Goal: Information Seeking & Learning: Learn about a topic

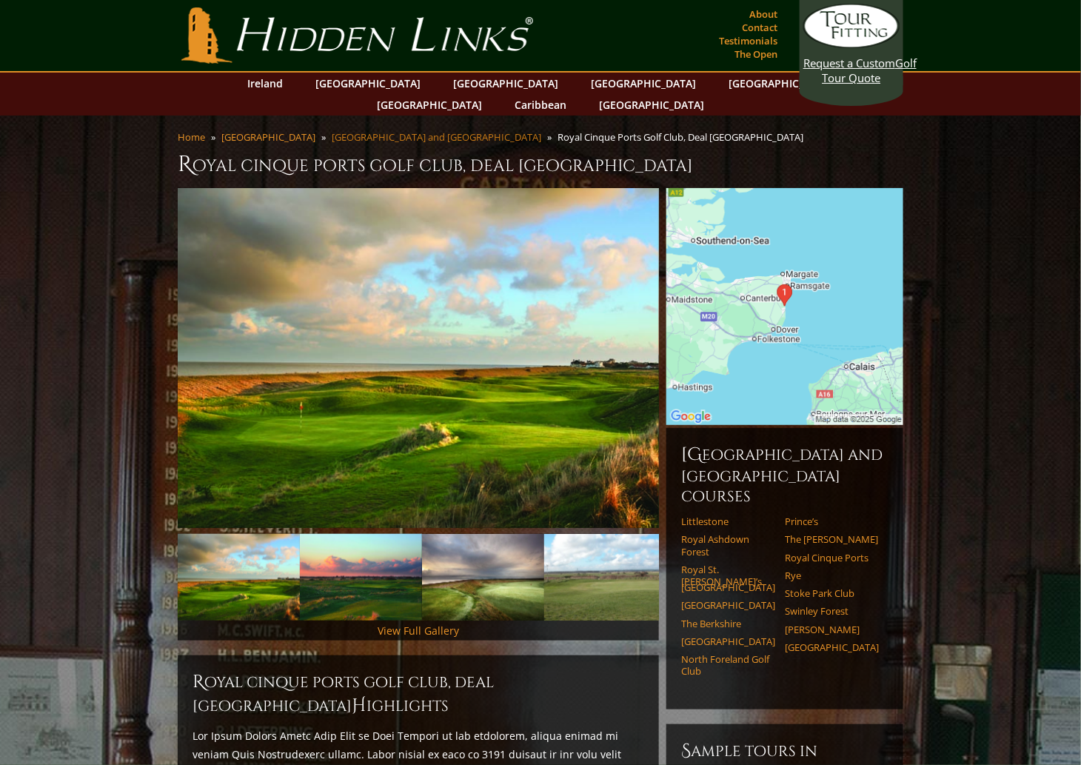
click at [377, 130] on link "[GEOGRAPHIC_DATA] and [GEOGRAPHIC_DATA]" at bounding box center [436, 136] width 209 height 13
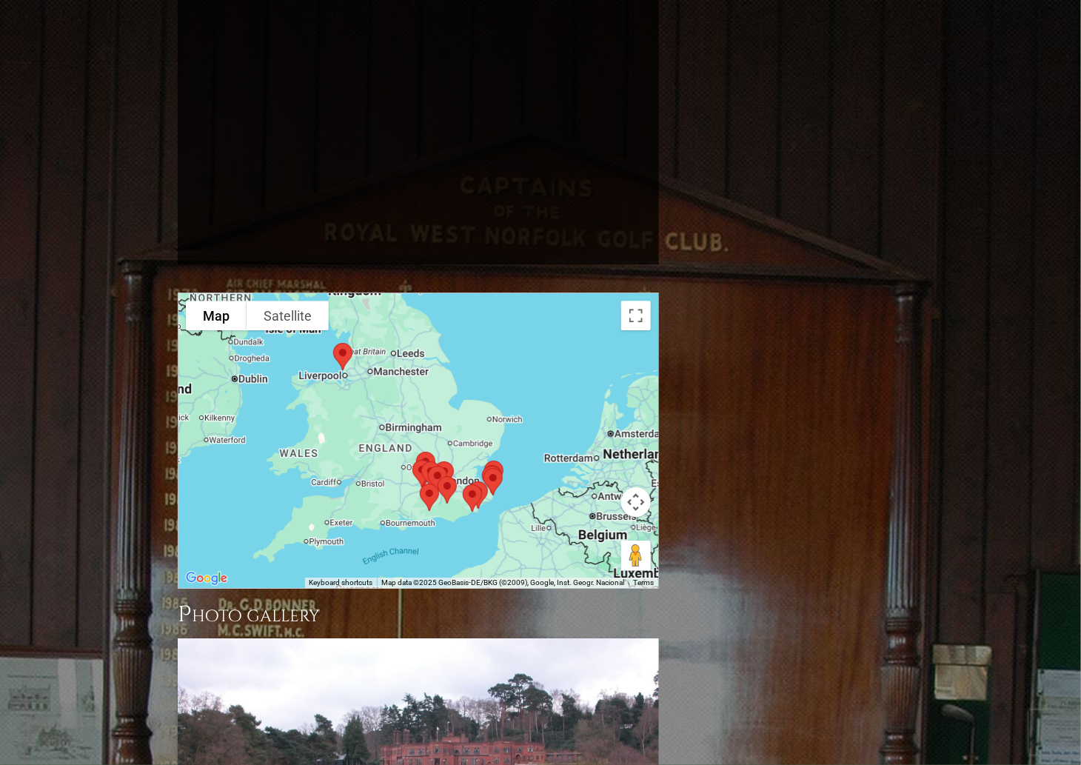
scroll to position [1406, 0]
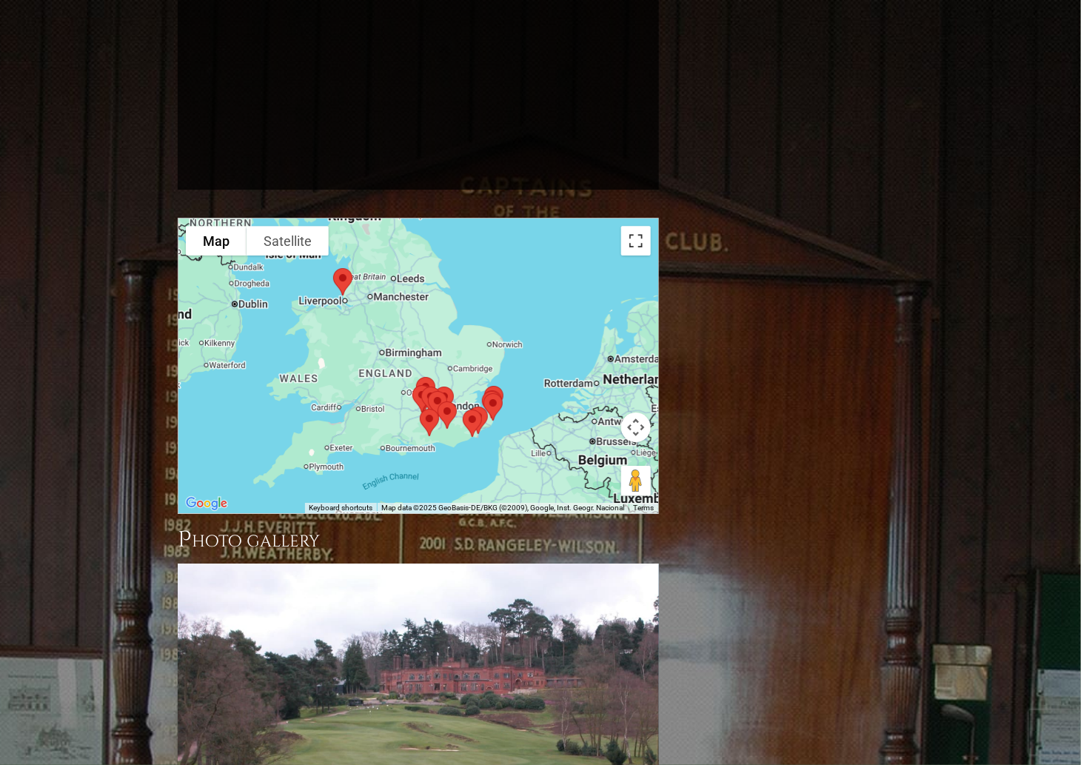
click at [641, 226] on button "Toggle fullscreen view" at bounding box center [636, 241] width 30 height 30
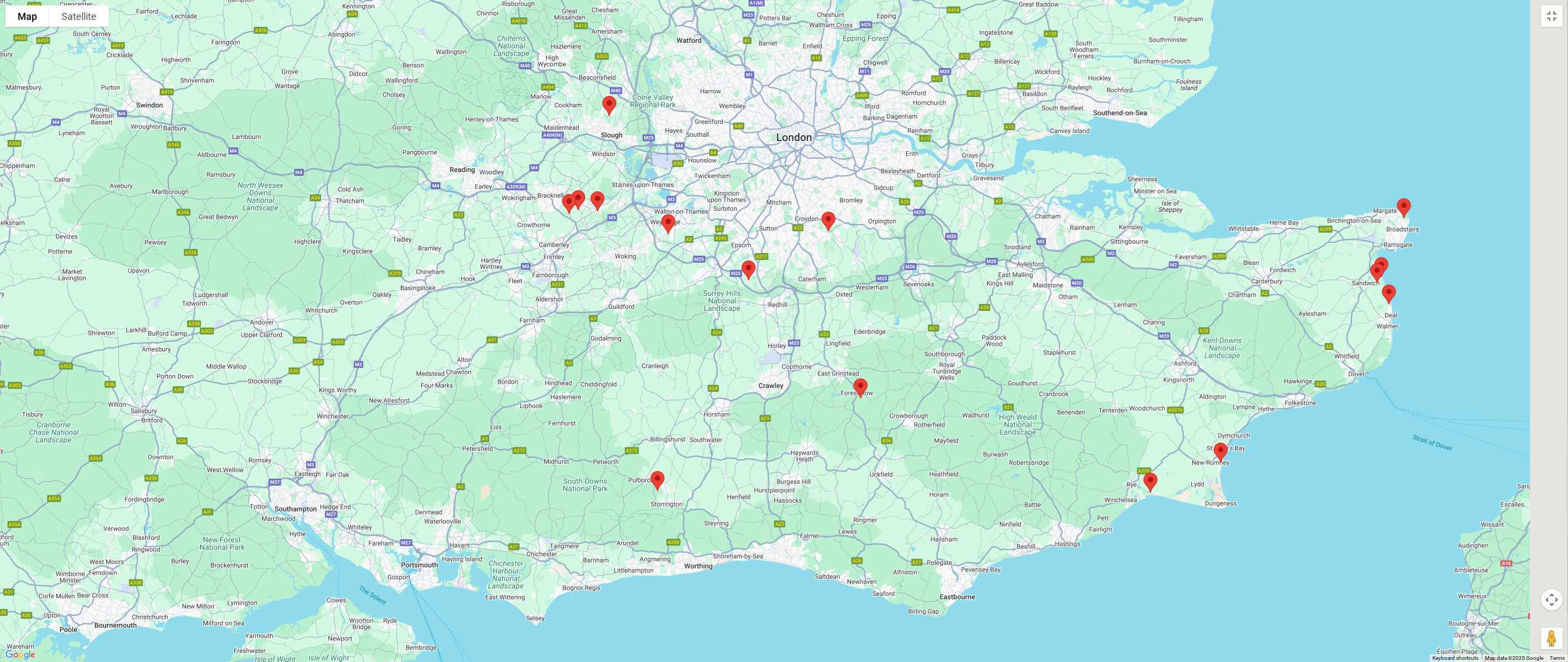
drag, startPoint x: 995, startPoint y: 359, endPoint x: 470, endPoint y: 201, distance: 548.3
click at [470, 201] on div at bounding box center [784, 331] width 1568 height 662
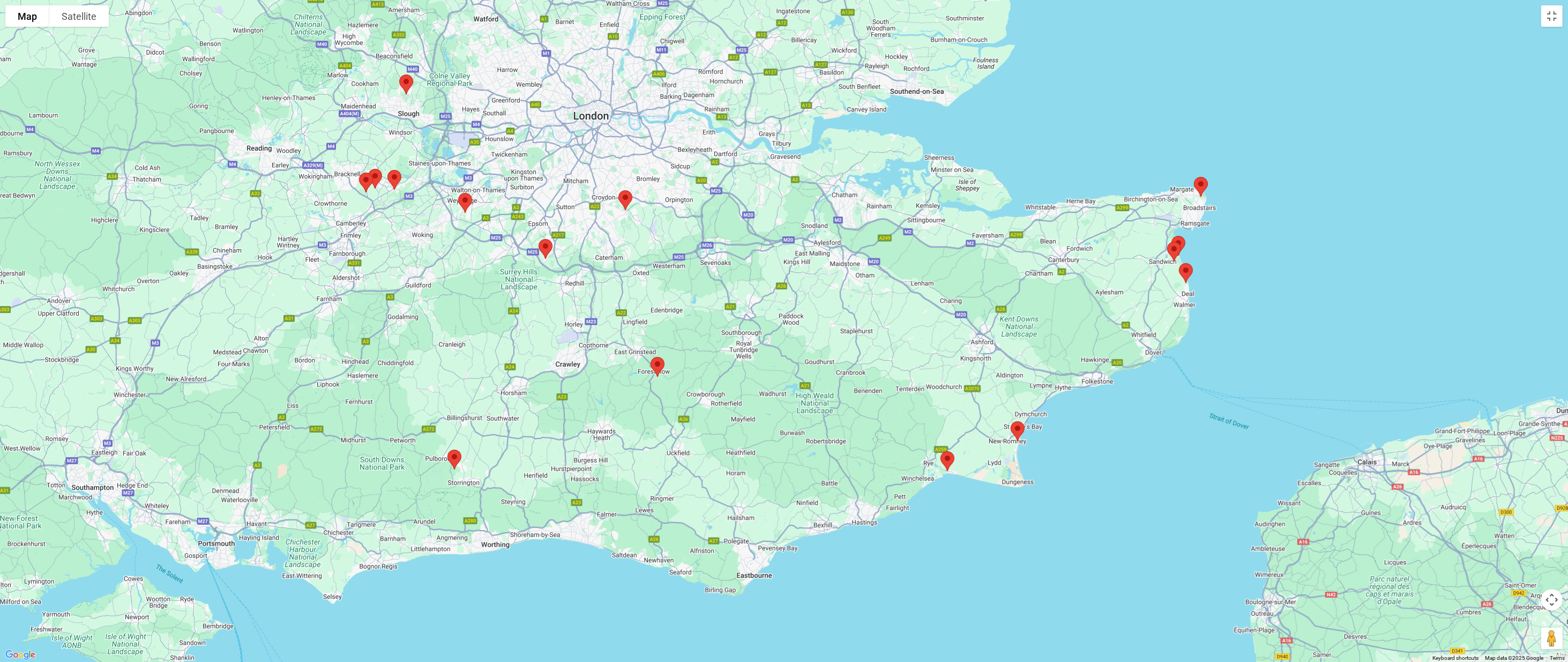
drag, startPoint x: 1089, startPoint y: 303, endPoint x: 899, endPoint y: 285, distance: 190.9
click at [782, 285] on div at bounding box center [784, 331] width 1568 height 662
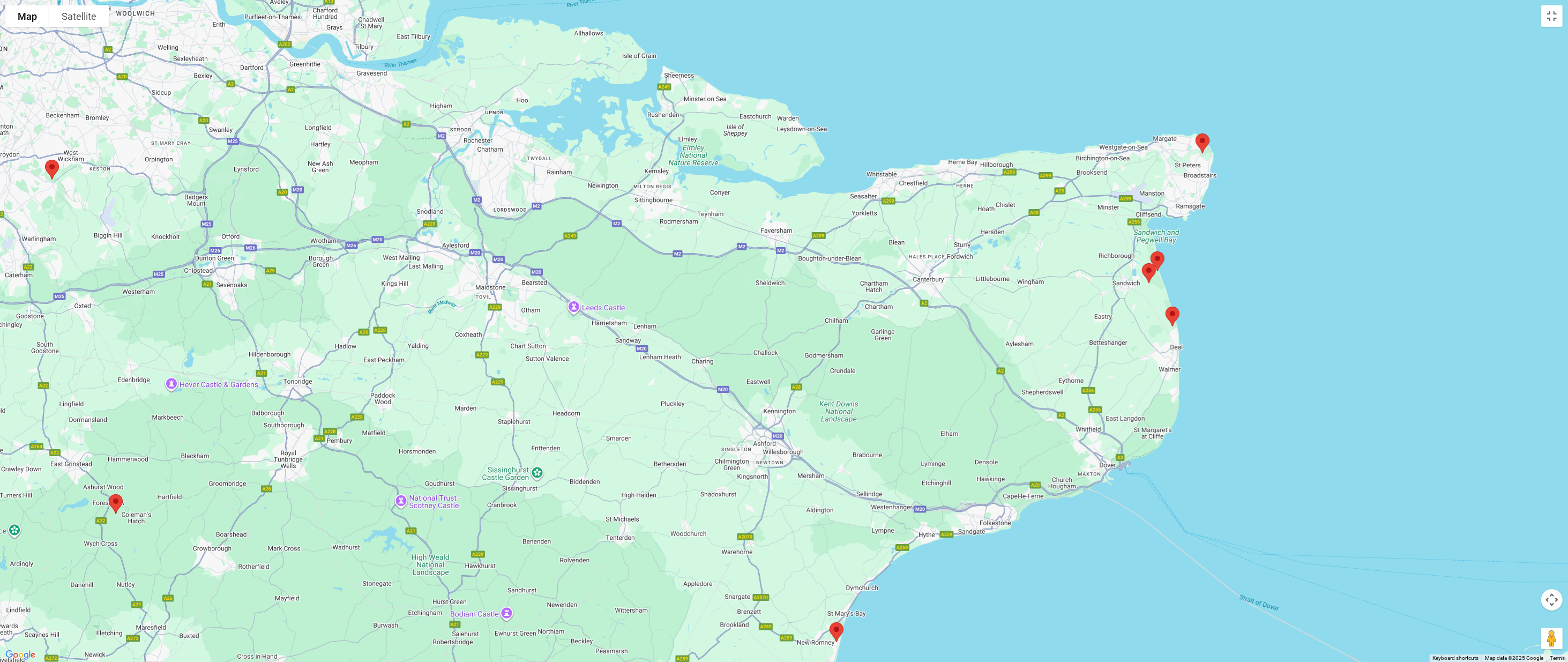
drag, startPoint x: 1053, startPoint y: 275, endPoint x: 848, endPoint y: 335, distance: 213.6
click at [782, 335] on div at bounding box center [784, 331] width 1568 height 662
click at [782, 140] on img at bounding box center [1202, 143] width 22 height 28
drag, startPoint x: 1238, startPoint y: 79, endPoint x: 1108, endPoint y: 80, distance: 130.0
click at [782, 80] on div "[GEOGRAPHIC_DATA][STREET_ADDRESS][GEOGRAPHIC_DATA]" at bounding box center [784, 331] width 1568 height 662
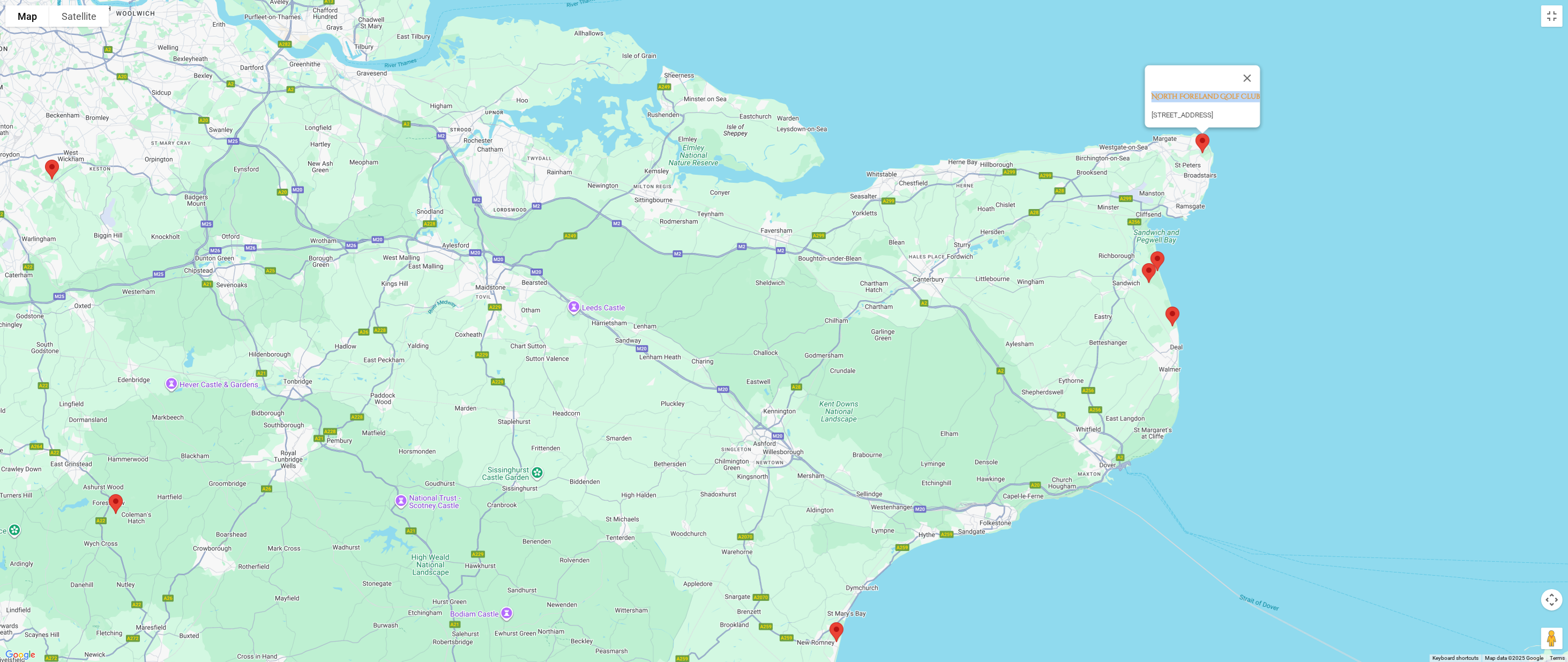
copy div "North Foreland Golf Club"
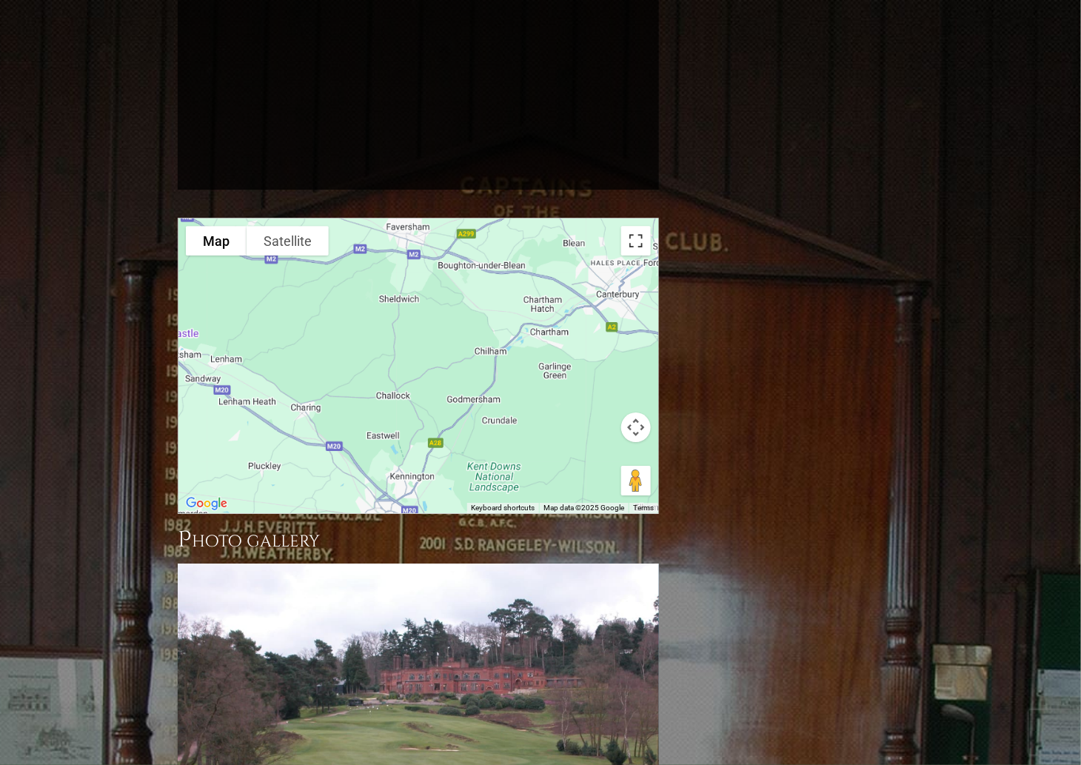
click at [632, 226] on button "Toggle fullscreen view" at bounding box center [636, 241] width 30 height 30
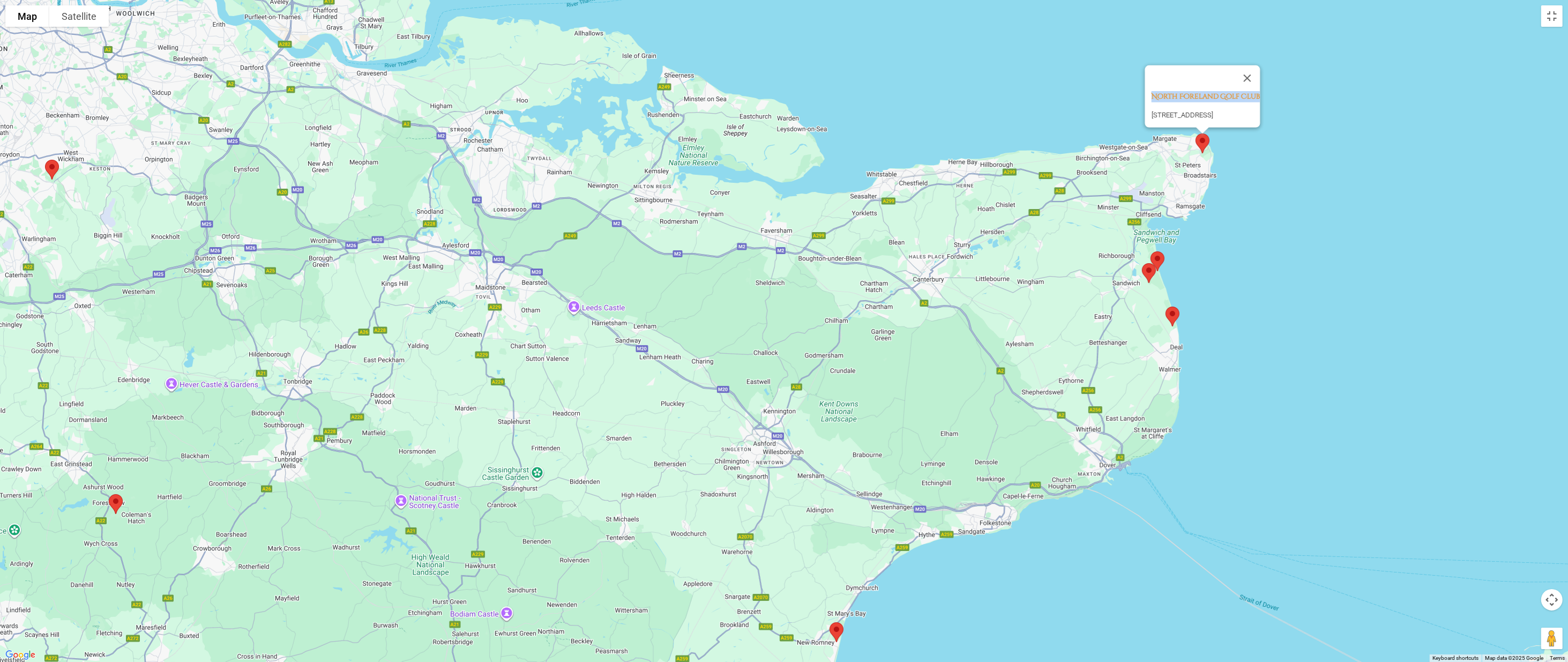
click at [782, 256] on img at bounding box center [1157, 261] width 22 height 28
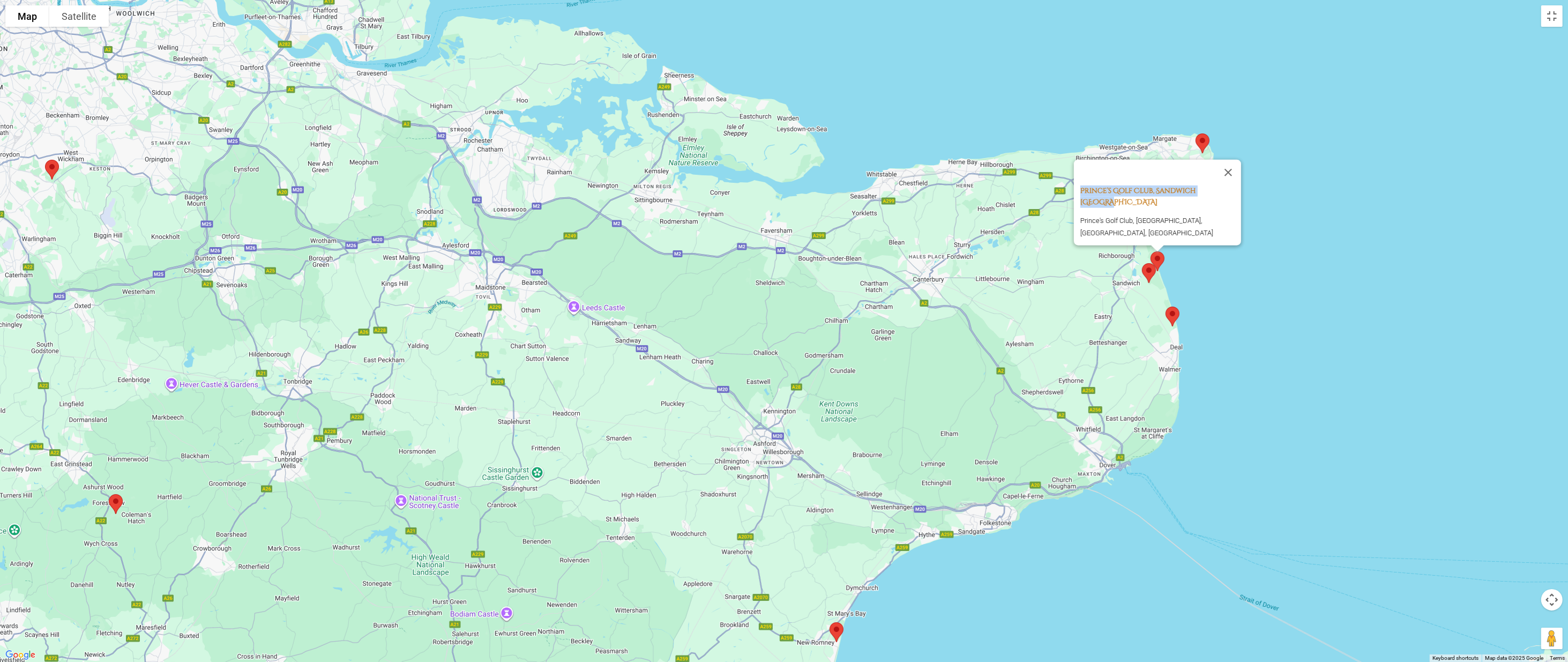
drag, startPoint x: 1073, startPoint y: 195, endPoint x: 1226, endPoint y: 193, distance: 153.0
click at [782, 193] on div "Prince’s Golf Club, Sandwich England [GEOGRAPHIC_DATA], [GEOGRAPHIC_DATA], [GEO…" at bounding box center [1157, 202] width 167 height 85
copy link "Prince’s Golf Club, Sandwich [GEOGRAPHIC_DATA]"
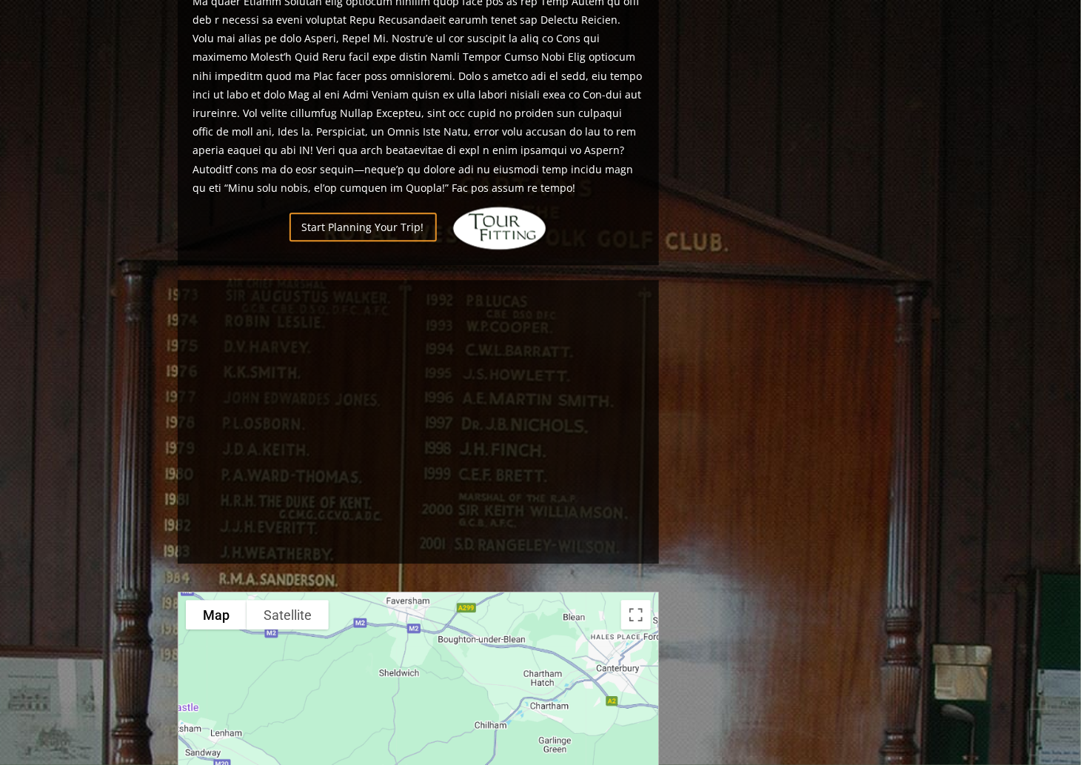
scroll to position [1184, 0]
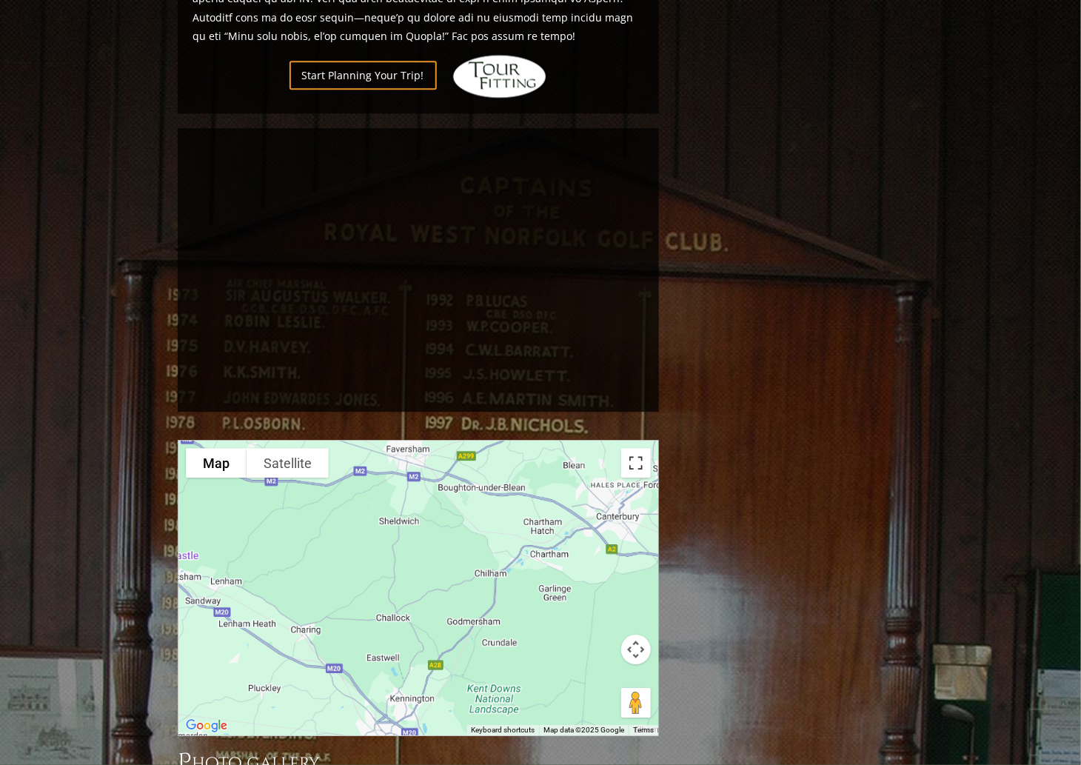
click at [634, 448] on button "Toggle fullscreen view" at bounding box center [636, 463] width 30 height 30
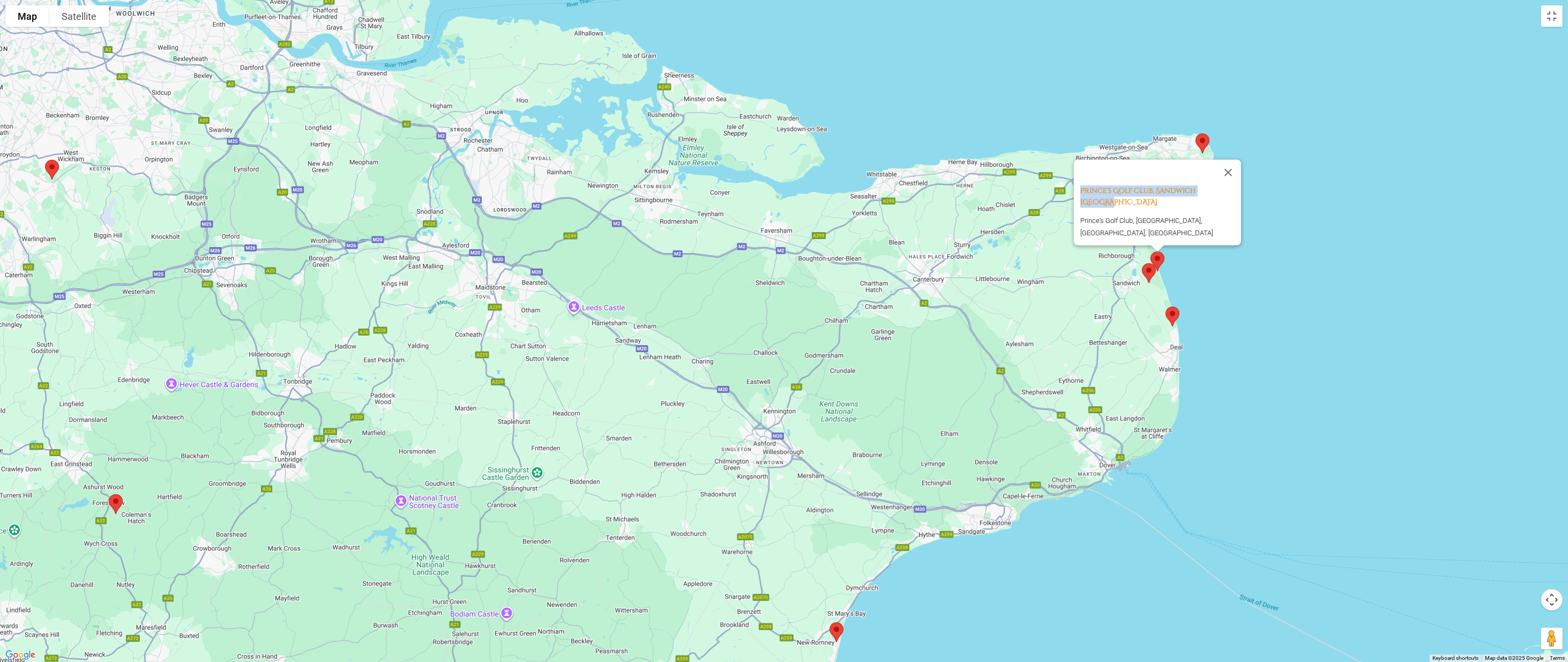
click at [782, 288] on div "Prince’s Golf Club, Sandwich England [GEOGRAPHIC_DATA], [GEOGRAPHIC_DATA], [GEO…" at bounding box center [784, 331] width 1568 height 662
click at [782, 175] on button "Close" at bounding box center [1228, 172] width 26 height 26
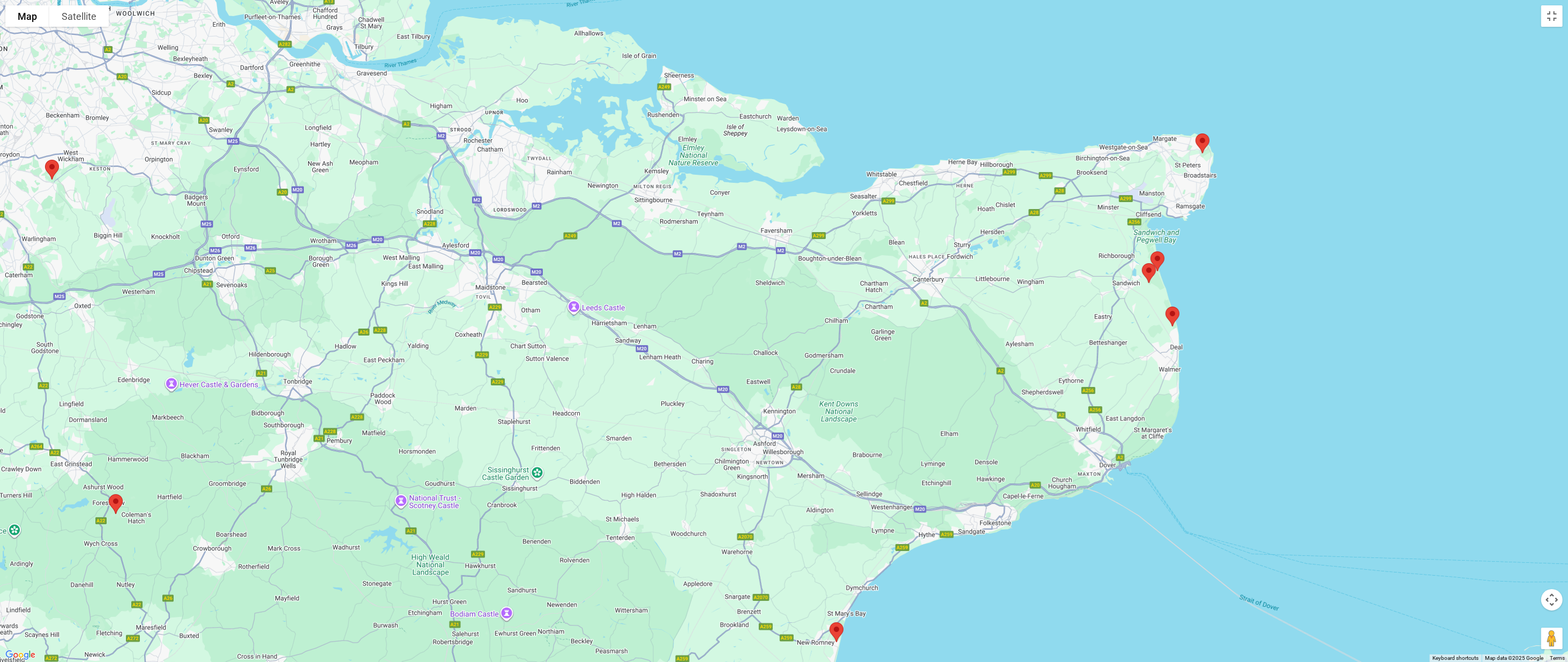
click at [782, 311] on img at bounding box center [1172, 316] width 22 height 28
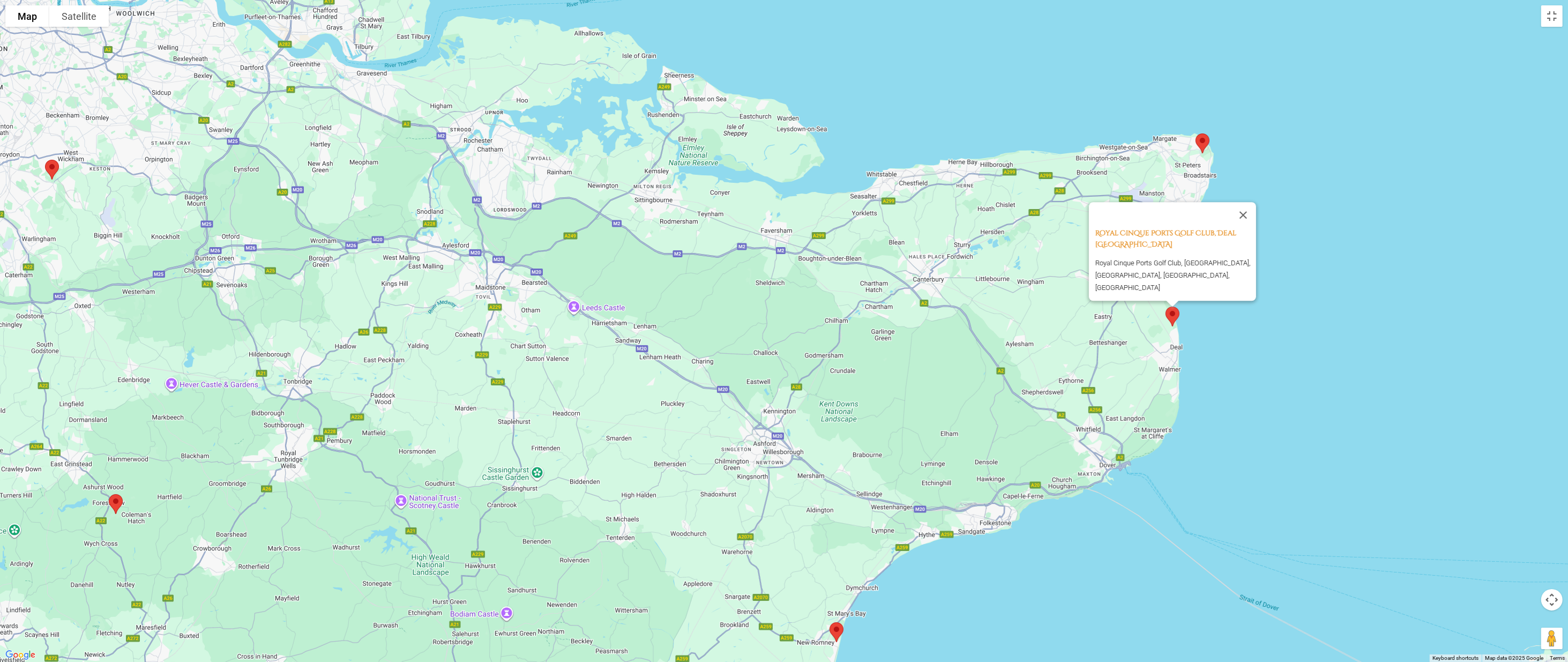
click at [782, 314] on div "Royal Cinque Ports Golf Club, Deal [GEOGRAPHIC_DATA] Royal Cinque Ports Golf Cl…" at bounding box center [784, 331] width 1568 height 662
click at [782, 216] on button "Close" at bounding box center [1243, 215] width 26 height 26
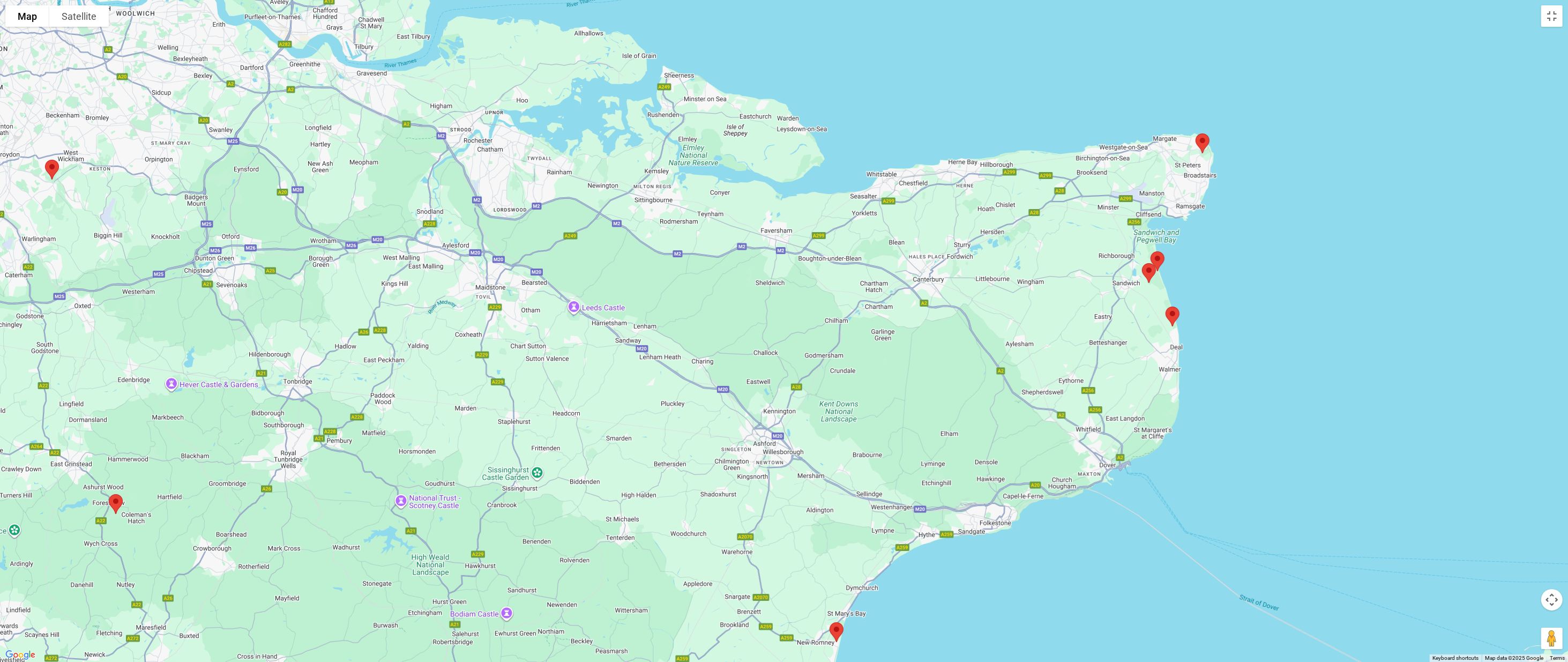
click at [782, 315] on img at bounding box center [1172, 316] width 22 height 28
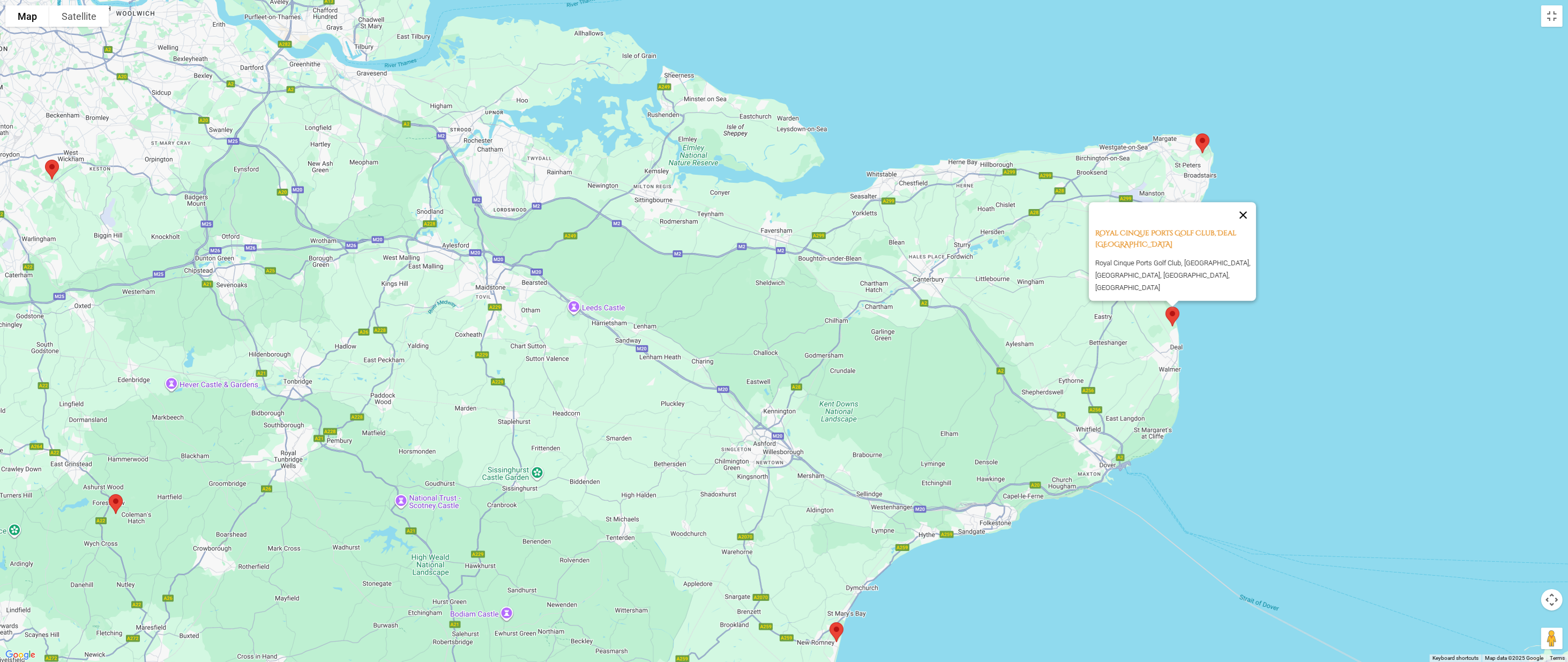
click at [782, 222] on button "Close" at bounding box center [1243, 215] width 26 height 26
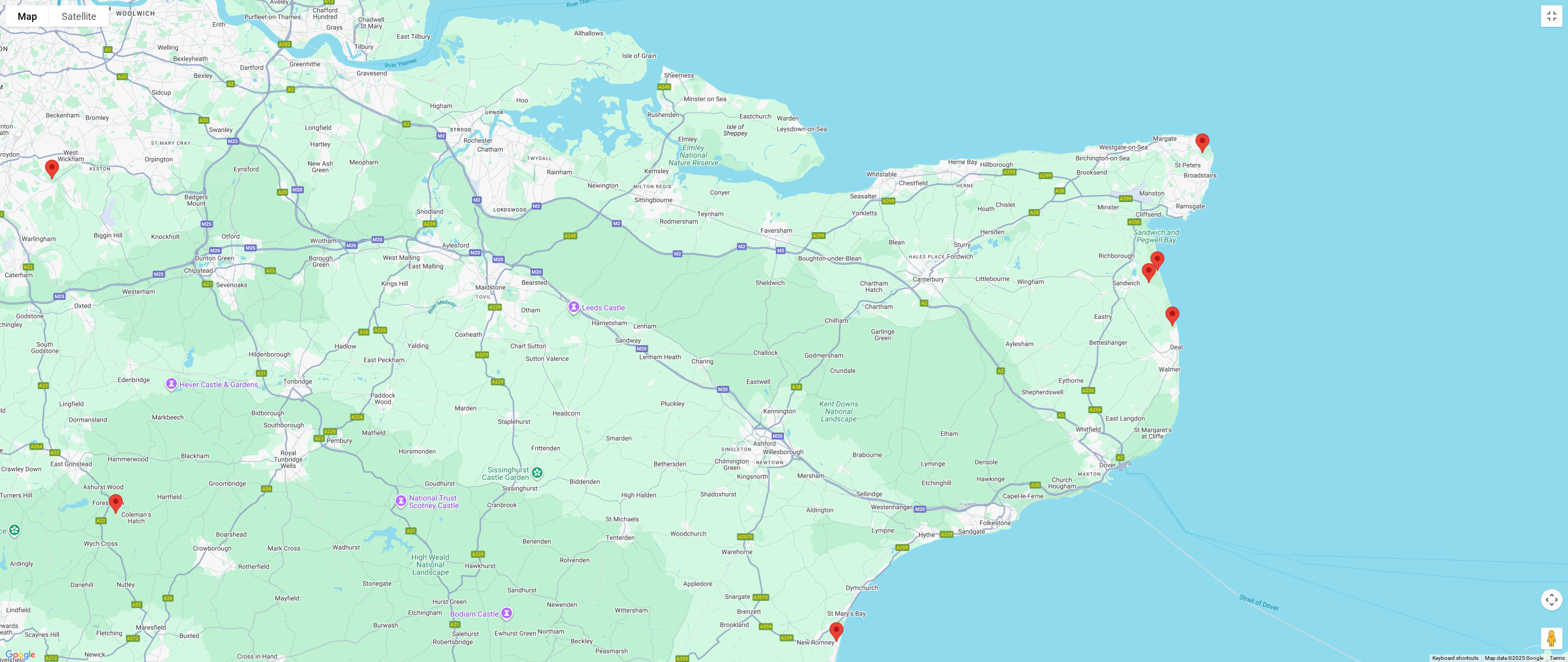
click at [782, 268] on img at bounding box center [1148, 272] width 22 height 28
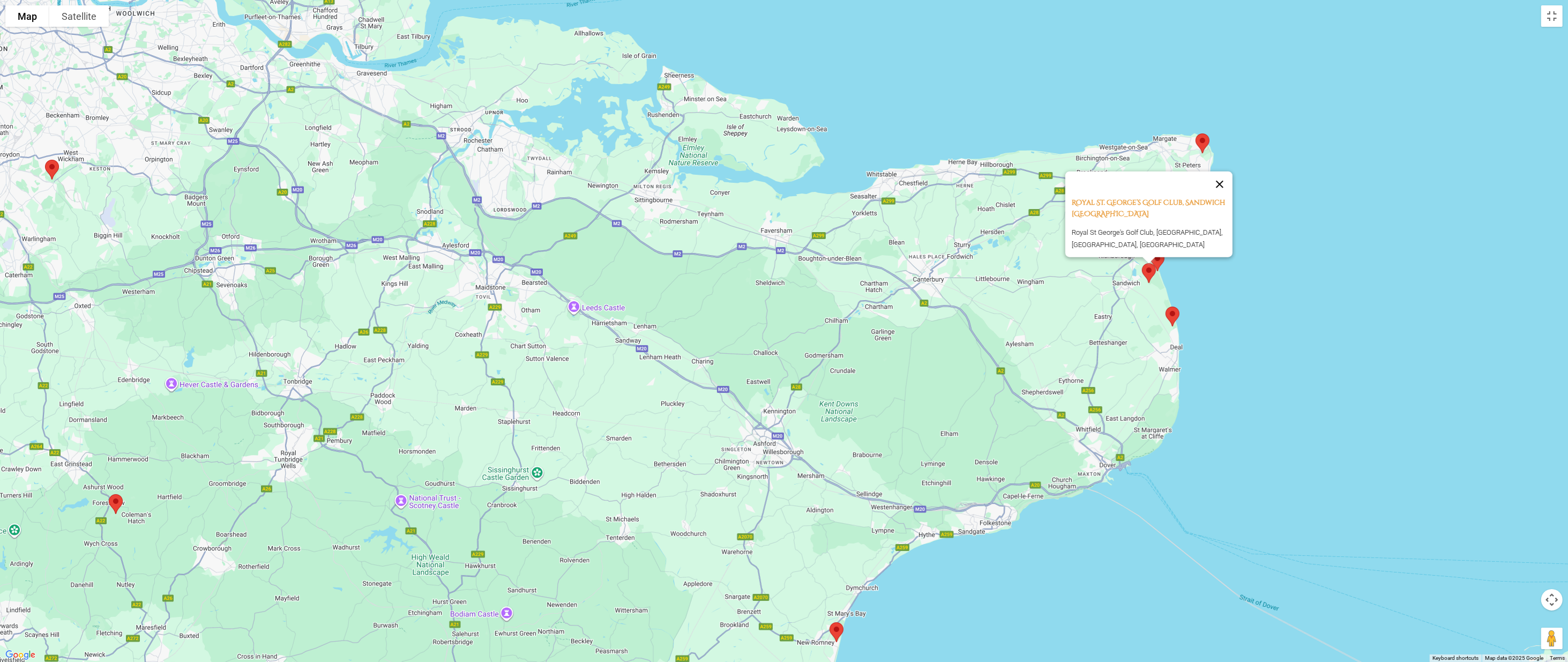
click at [782, 176] on button "Close" at bounding box center [1220, 184] width 26 height 26
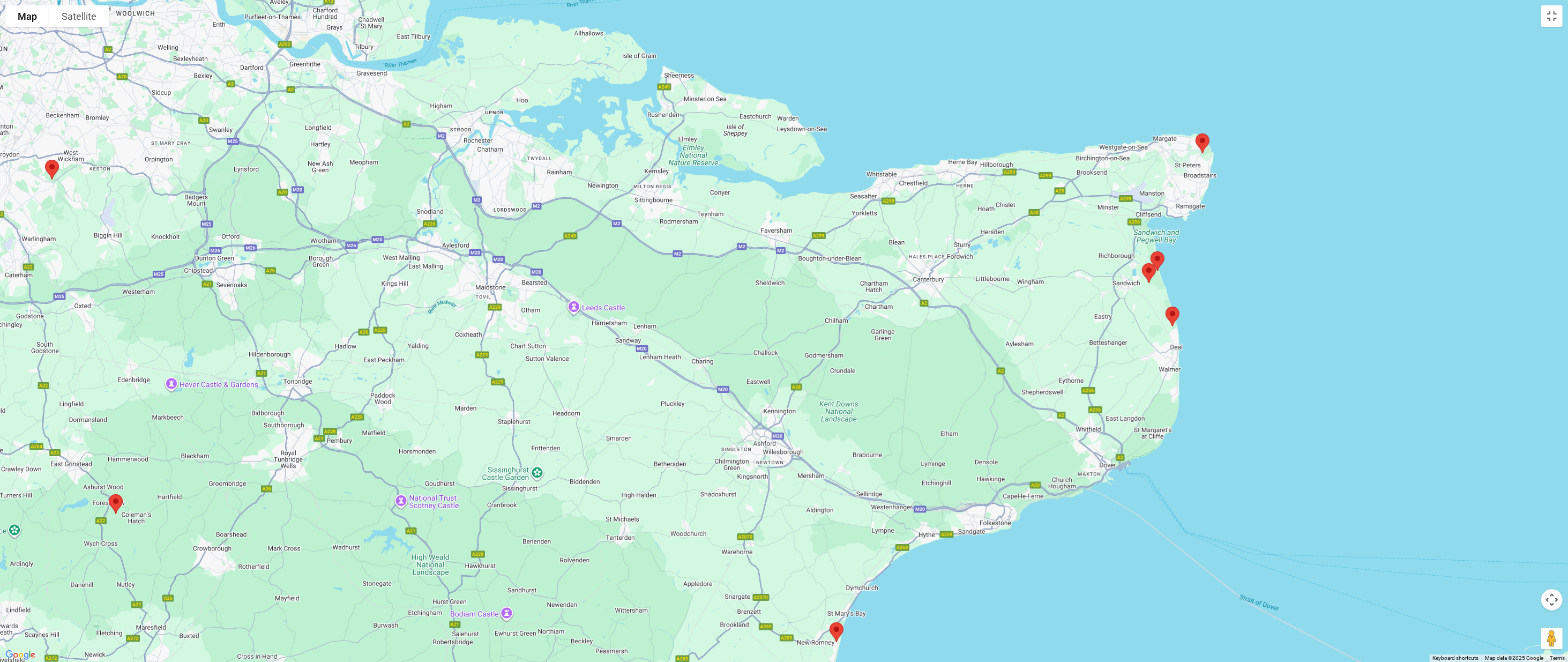
click at [782, 254] on img at bounding box center [1157, 261] width 22 height 28
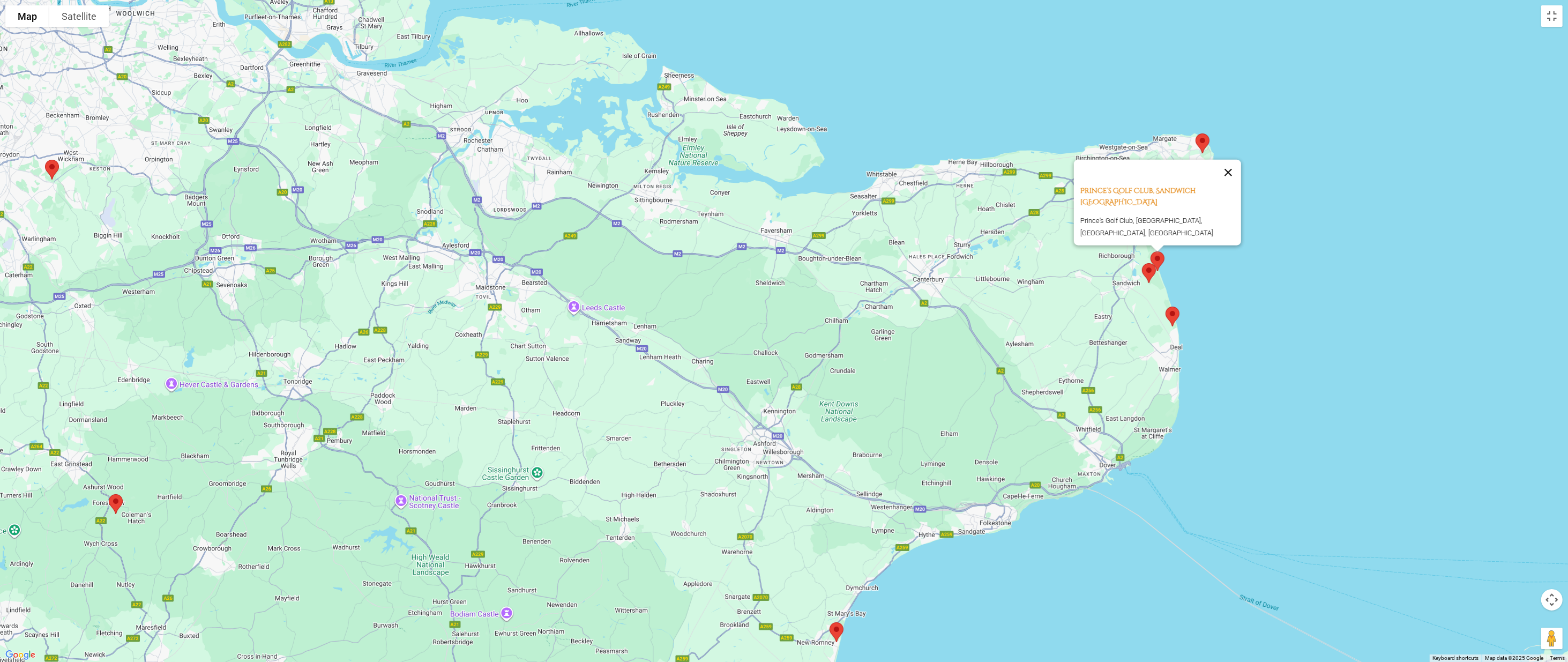
click at [782, 175] on button "Close" at bounding box center [1228, 172] width 26 height 26
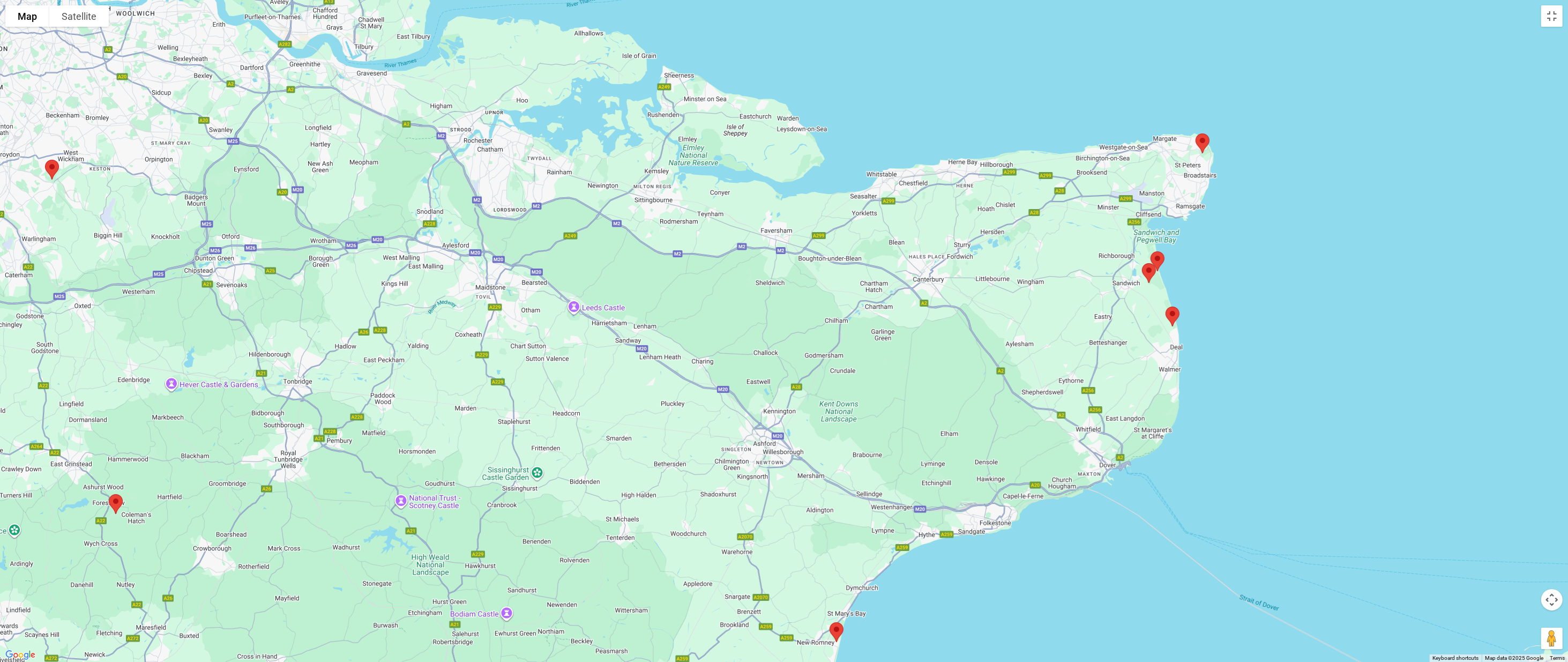
click at [782, 138] on img at bounding box center [1202, 143] width 22 height 28
click at [782, 65] on button "Close" at bounding box center [1247, 78] width 26 height 26
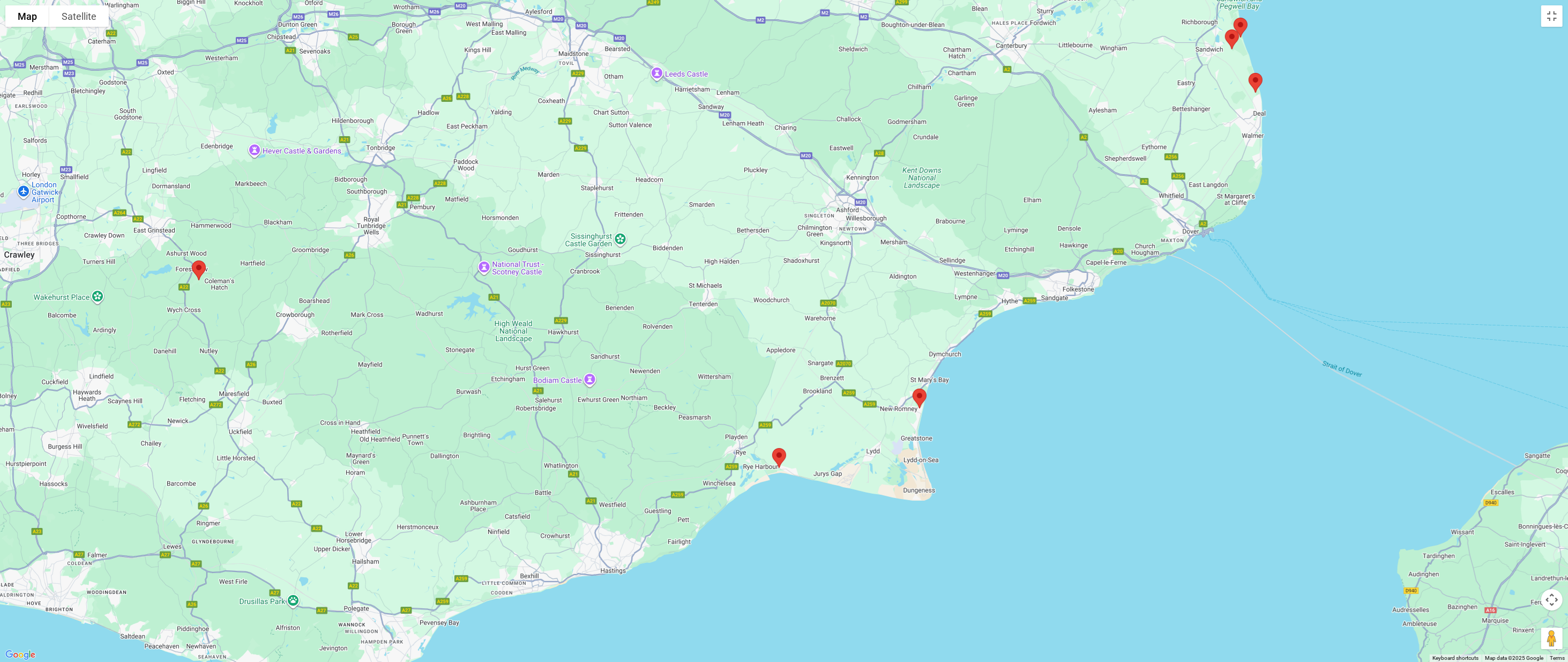
drag, startPoint x: 1047, startPoint y: 290, endPoint x: 1108, endPoint y: 145, distance: 157.3
click at [782, 145] on div at bounding box center [784, 331] width 1568 height 662
click at [782, 397] on img at bounding box center [919, 398] width 22 height 28
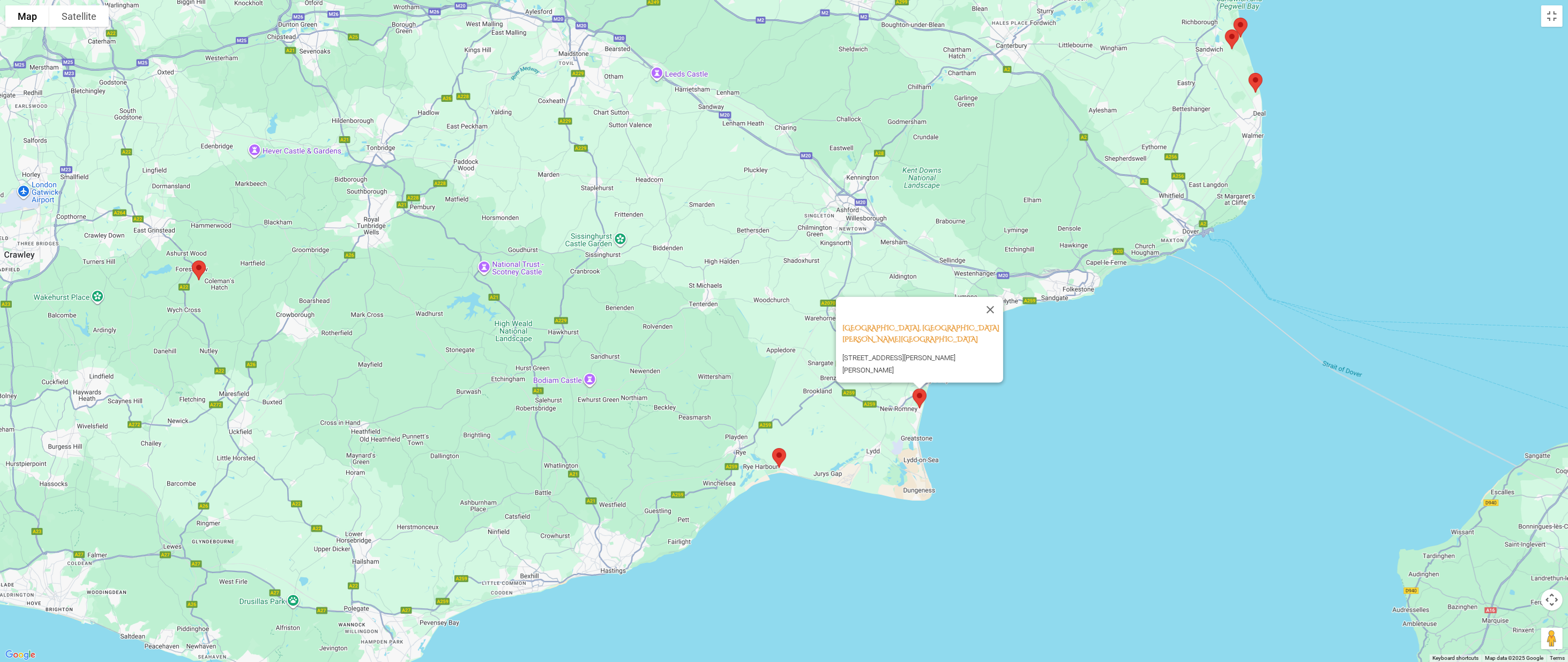
click at [773, 458] on img at bounding box center [779, 458] width 22 height 28
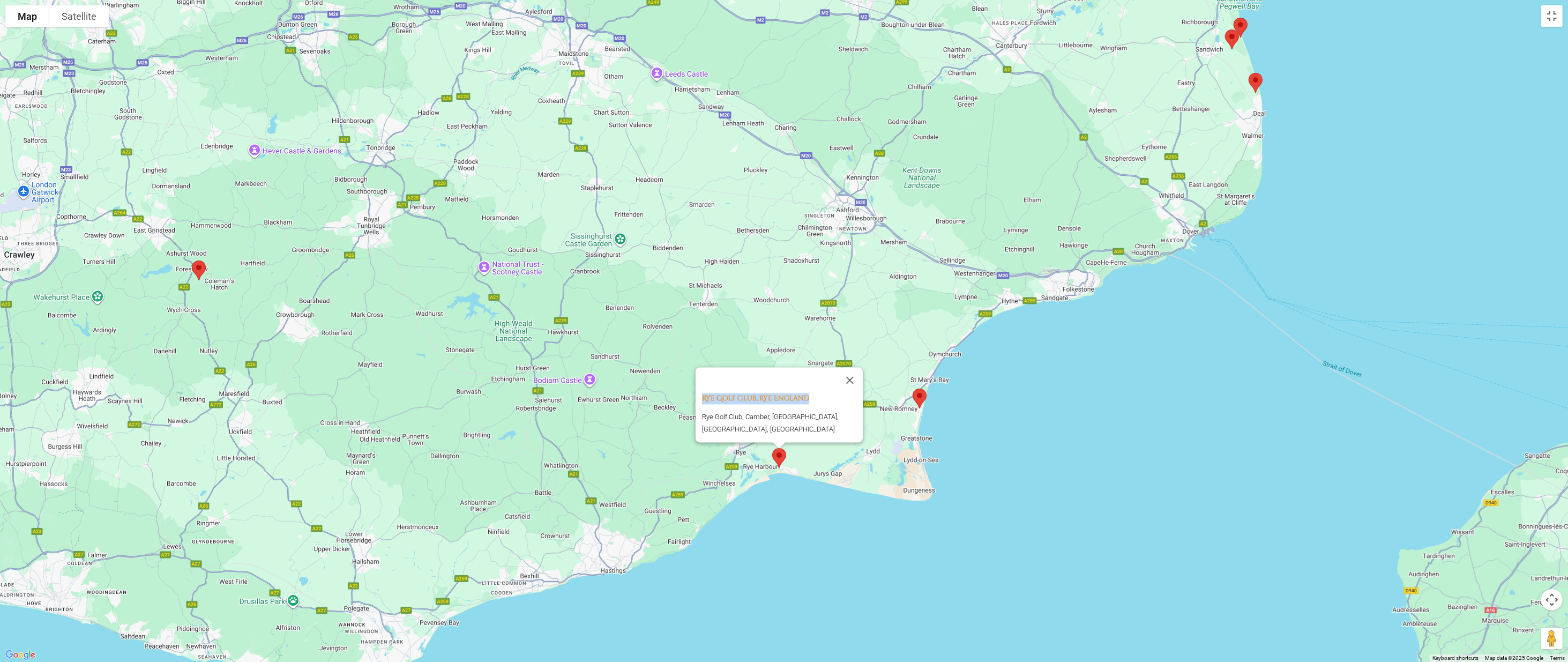
drag, startPoint x: 696, startPoint y: 393, endPoint x: 819, endPoint y: 395, distance: 123.0
click at [782, 395] on div "[GEOGRAPHIC_DATA], [GEOGRAPHIC_DATA], [GEOGRAPHIC_DATA], [GEOGRAPHIC_DATA], [GE…" at bounding box center [779, 405] width 167 height 75
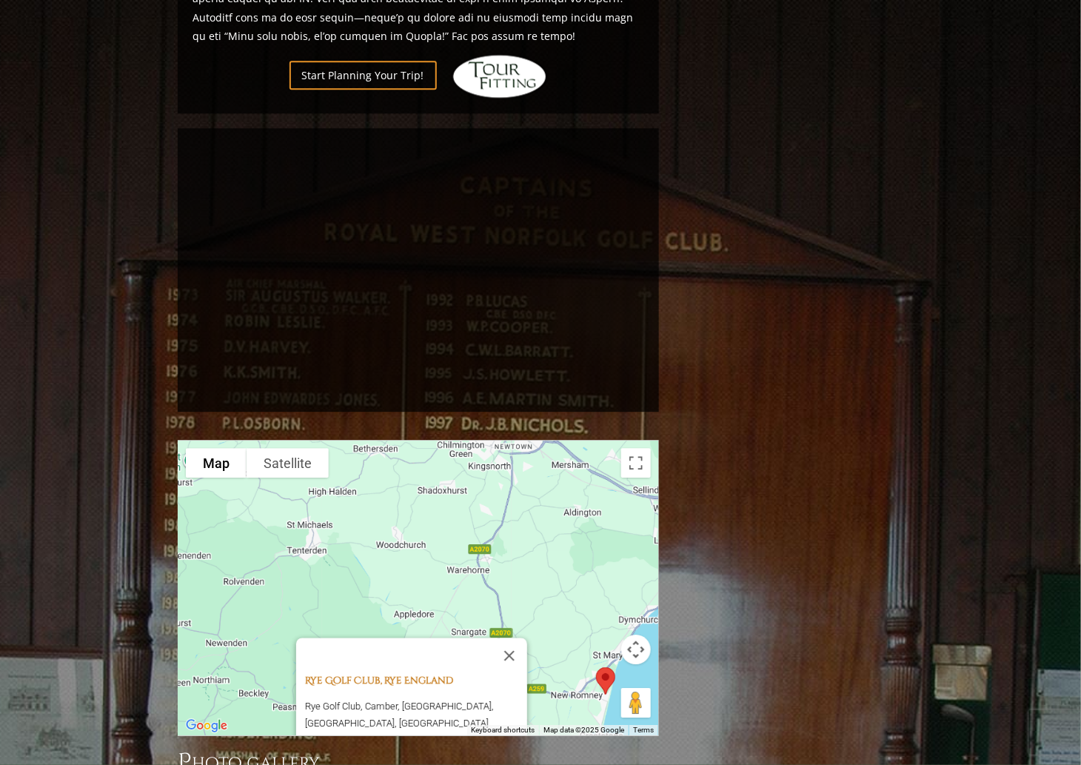
click at [305, 674] on link "Rye Golf Club, Rye England" at bounding box center [379, 680] width 148 height 13
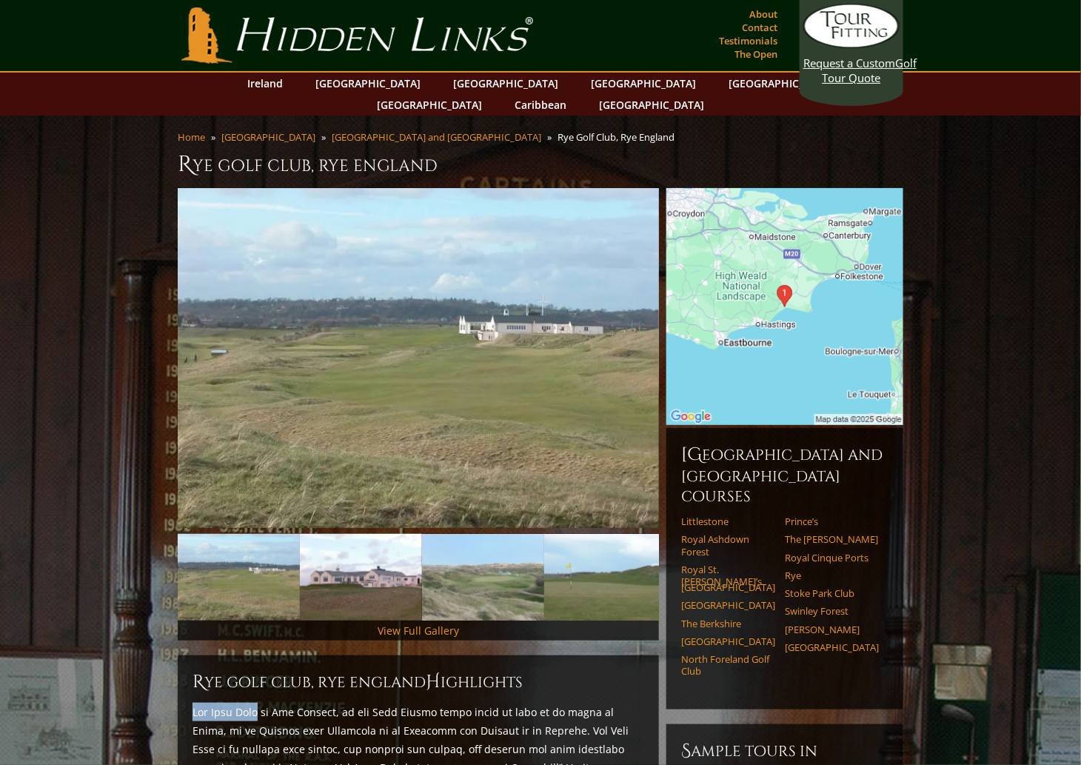
drag, startPoint x: 193, startPoint y: 691, endPoint x: 255, endPoint y: 688, distance: 61.5
copy p "Rye Golf Club"
click at [813, 301] on img at bounding box center [784, 306] width 237 height 237
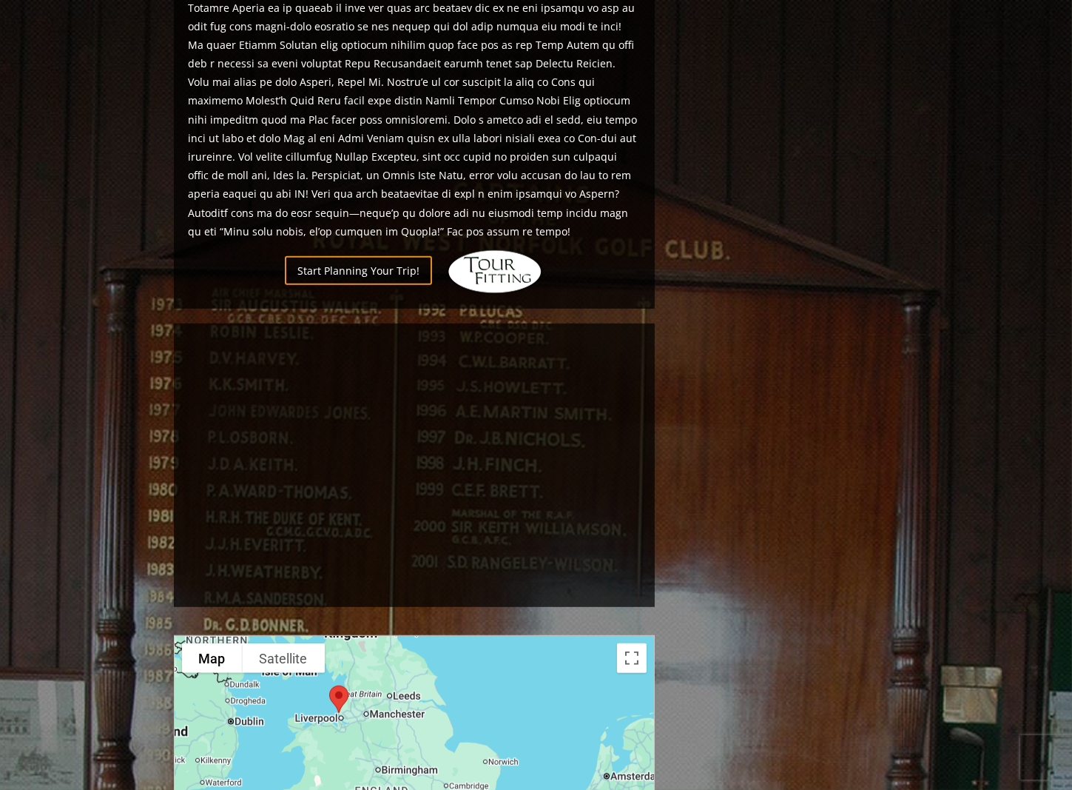
scroll to position [1110, 0]
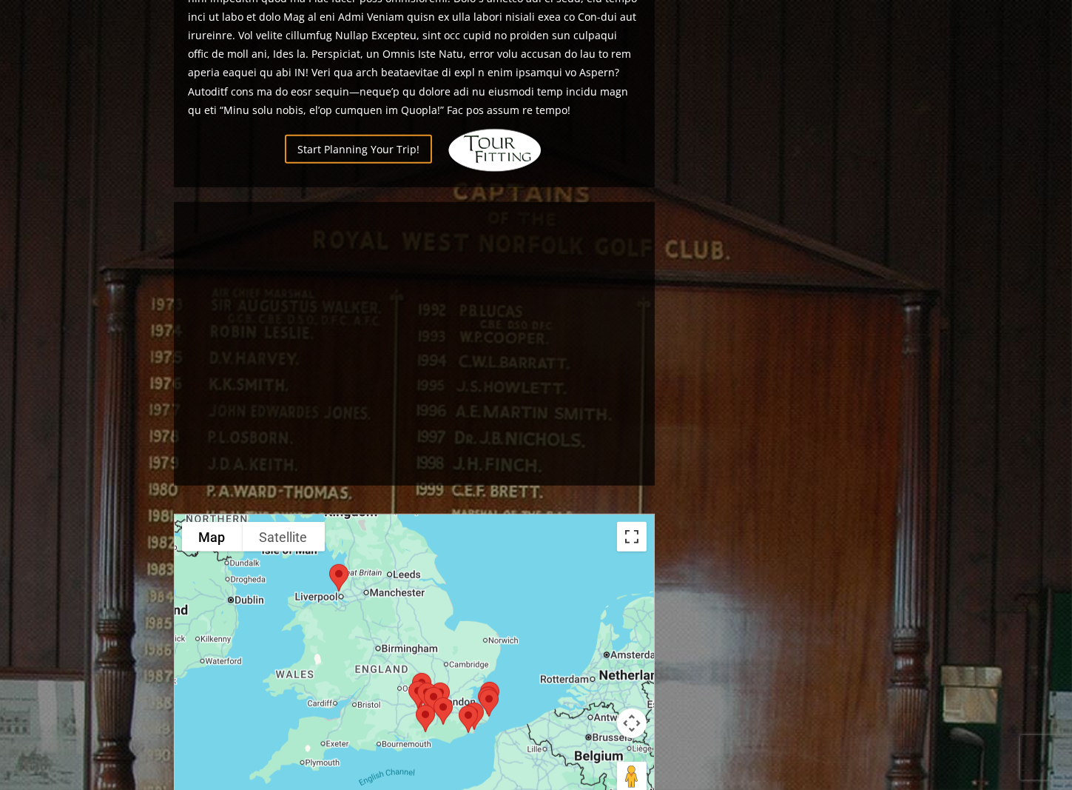
drag, startPoint x: 642, startPoint y: 474, endPoint x: 692, endPoint y: 574, distance: 111.9
click at [639, 522] on button "Toggle fullscreen view" at bounding box center [632, 537] width 30 height 30
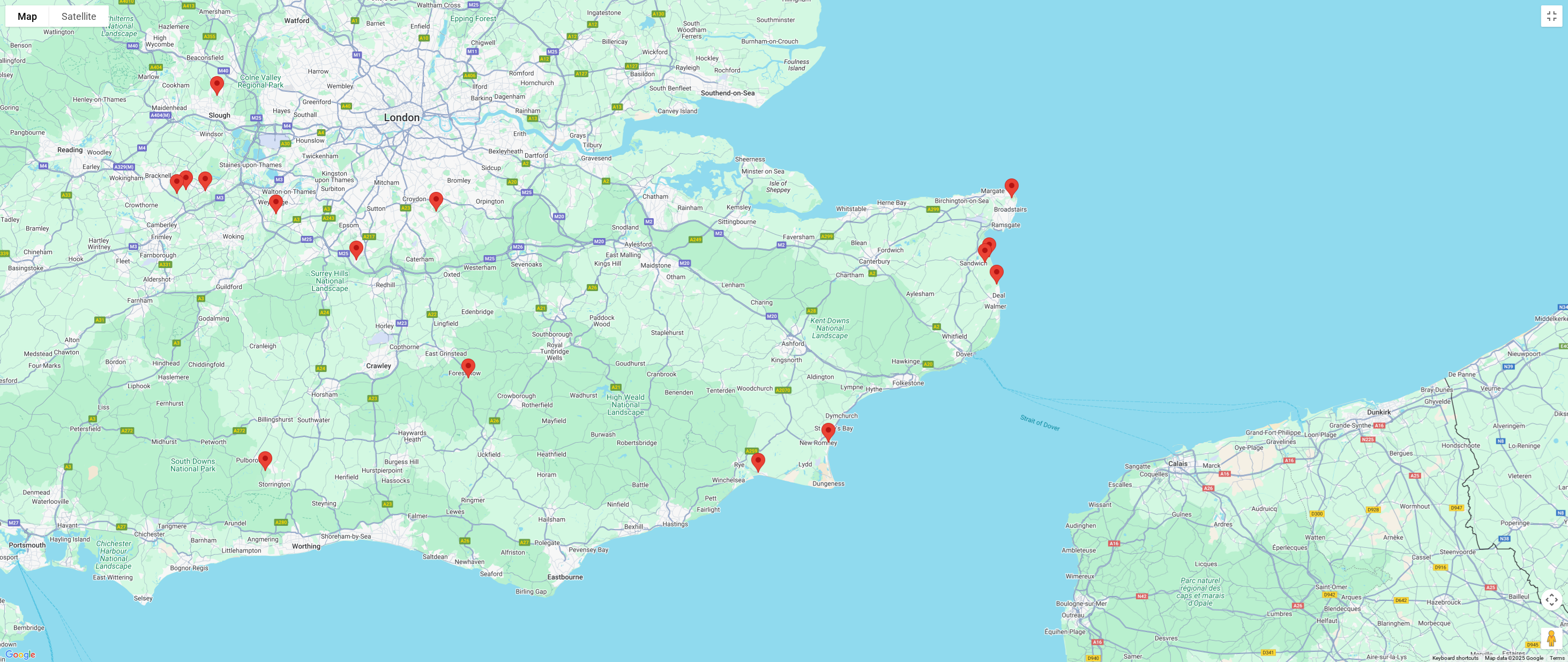
drag, startPoint x: 1092, startPoint y: 258, endPoint x: 1079, endPoint y: 314, distance: 57.5
click at [776, 314] on div at bounding box center [784, 331] width 1568 height 662
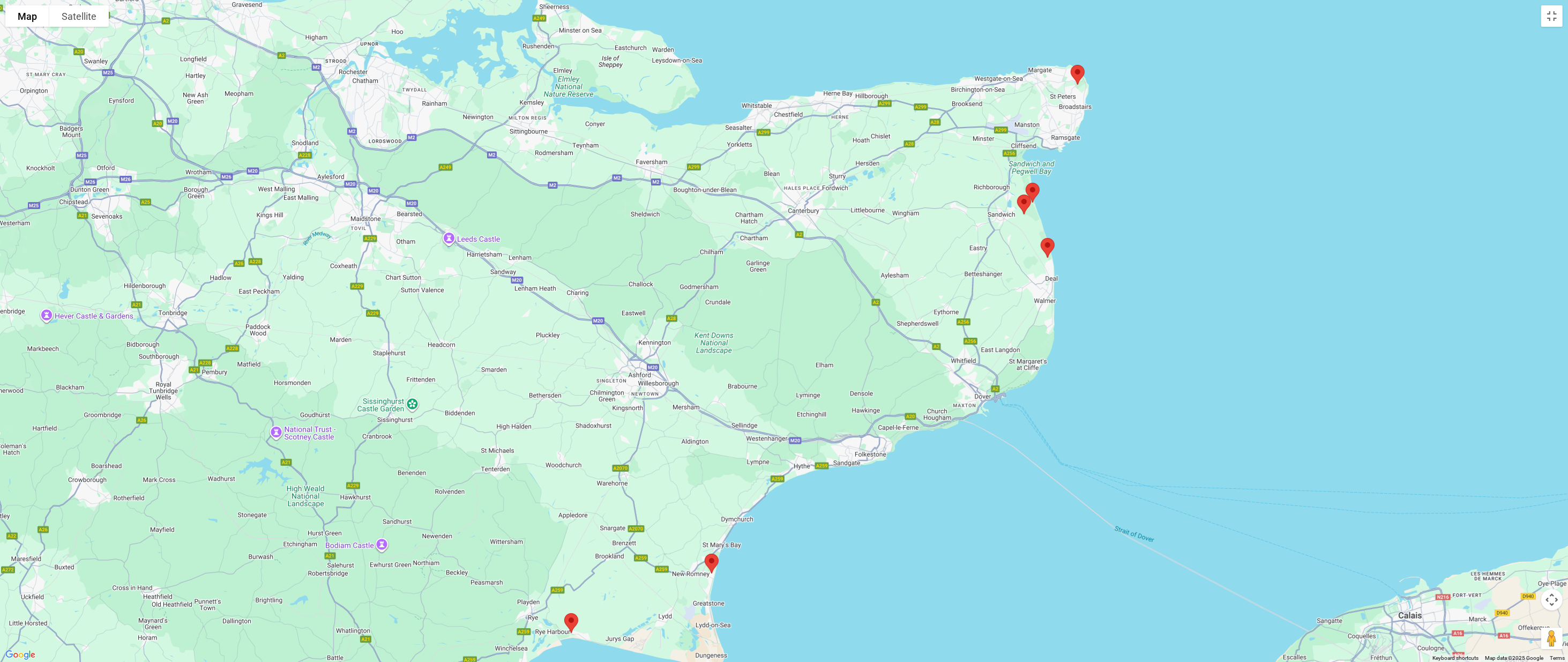
click at [776, 200] on img at bounding box center [1024, 204] width 22 height 28
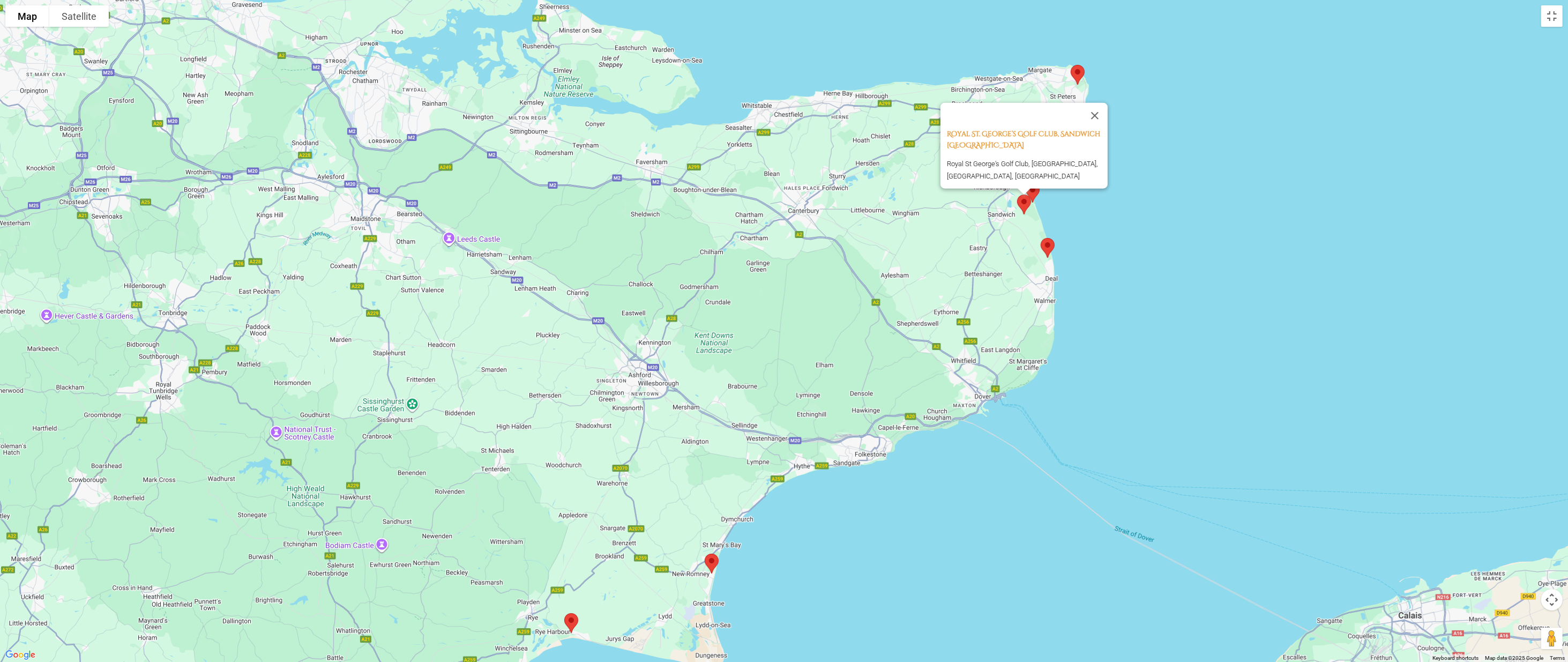
click at [776, 205] on div "Royal St. George’s Golf Club, Sandwich England Royal St George's Golf Club, San…" at bounding box center [784, 331] width 1568 height 662
click at [776, 190] on img at bounding box center [1024, 204] width 22 height 28
click at [776, 107] on button "Close" at bounding box center [1095, 115] width 26 height 26
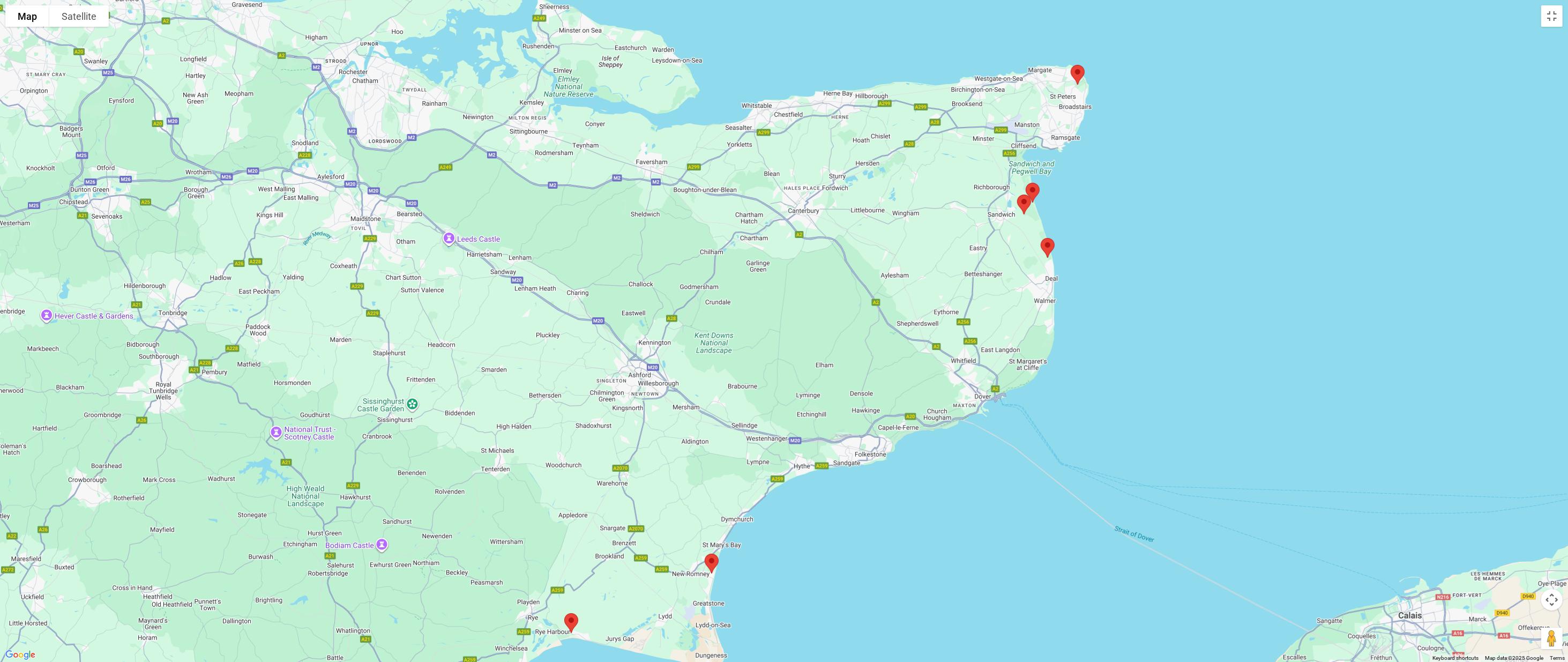
click at [776, 186] on img at bounding box center [1032, 192] width 22 height 28
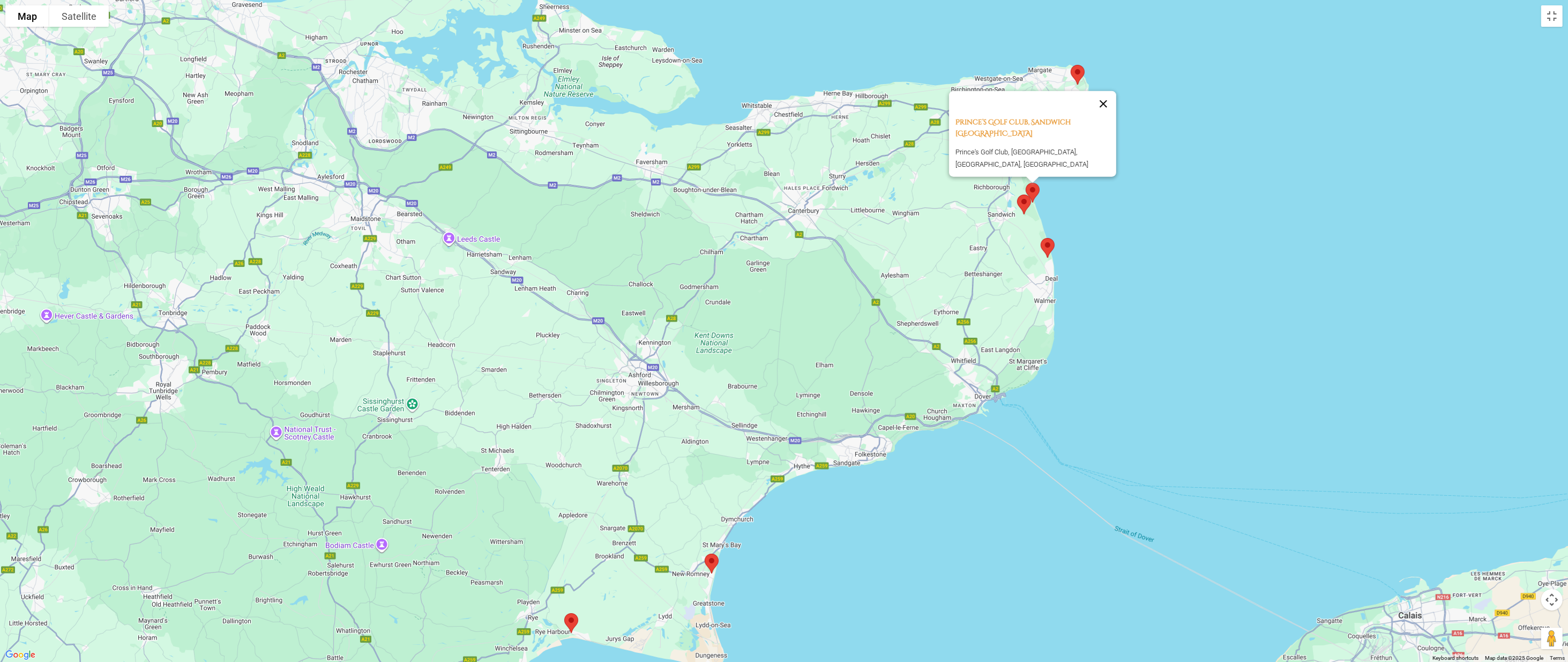
click at [776, 105] on button "Close" at bounding box center [1103, 104] width 26 height 26
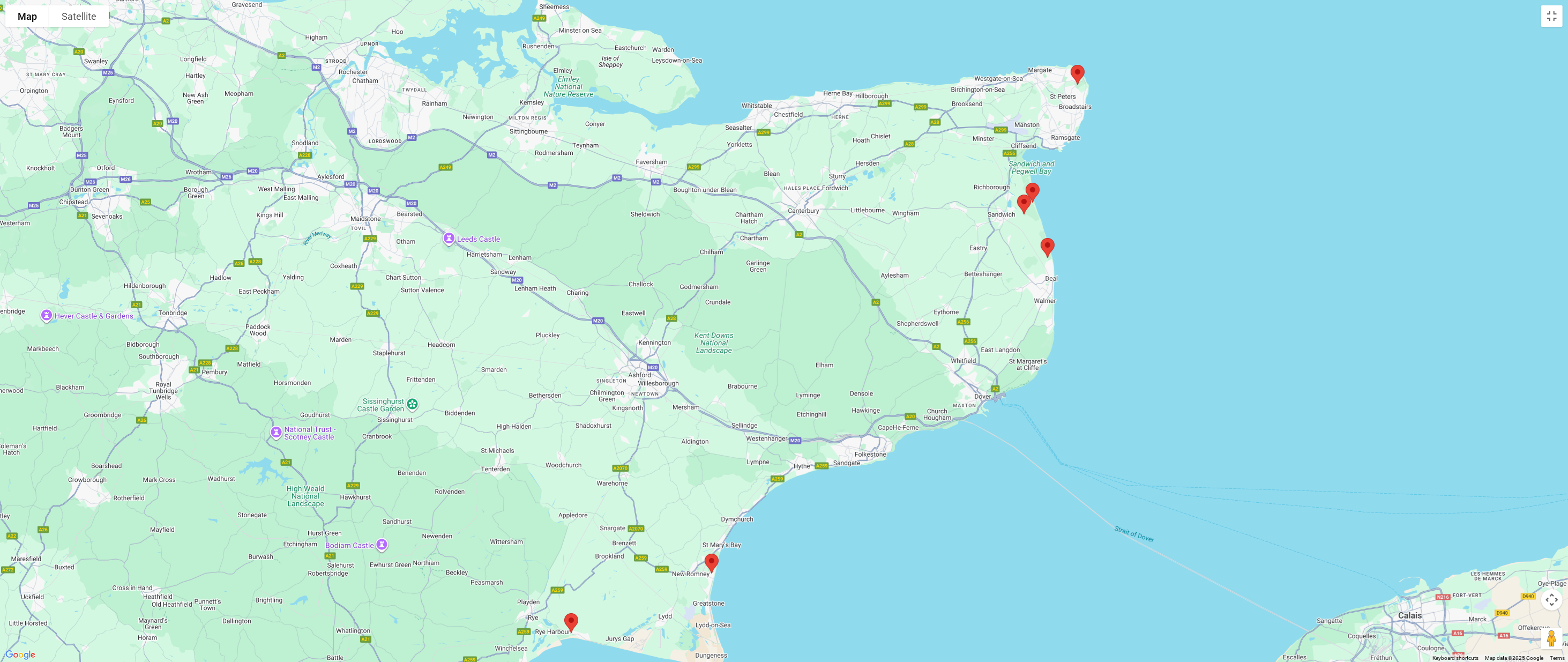
click at [776, 244] on img at bounding box center [1047, 248] width 22 height 28
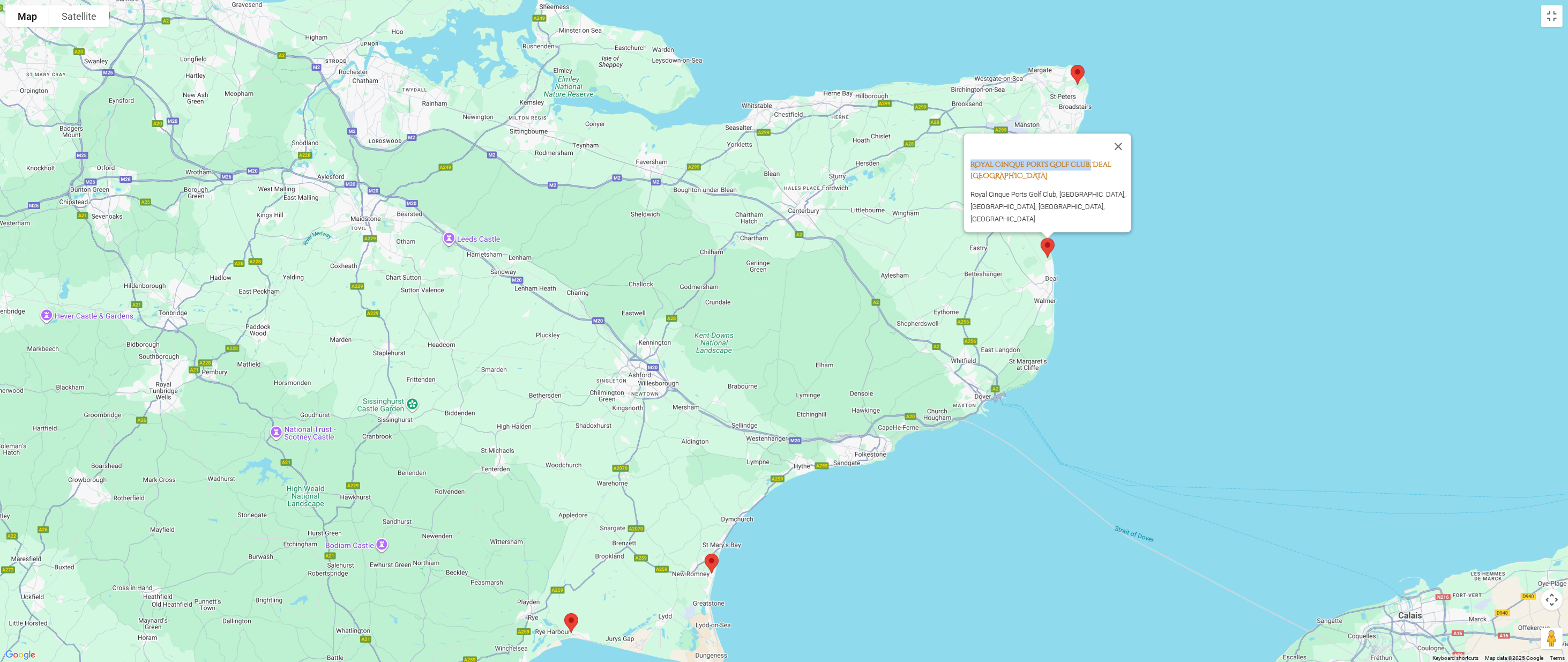
drag, startPoint x: 961, startPoint y: 170, endPoint x: 1086, endPoint y: 172, distance: 125.0
click at [776, 172] on div "Royal Cinque Ports Golf Club, Deal [GEOGRAPHIC_DATA] Royal Cinque Ports Golf Cl…" at bounding box center [1047, 183] width 167 height 99
copy link "Royal Cinque Ports Golf Club,"
